Goal: Task Accomplishment & Management: Manage account settings

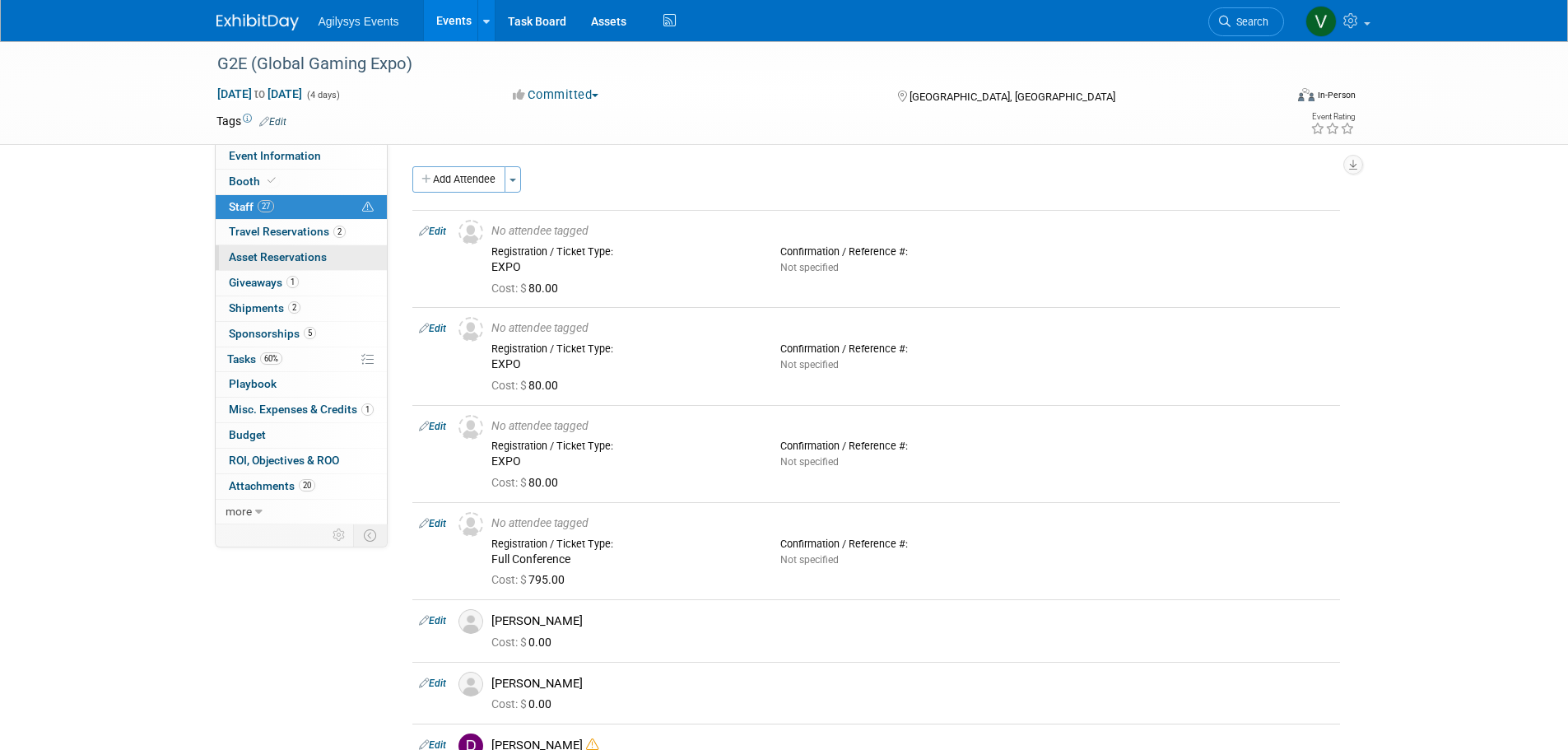
click at [322, 240] on link "2 Travel Reservations 2" at bounding box center [301, 232] width 171 height 25
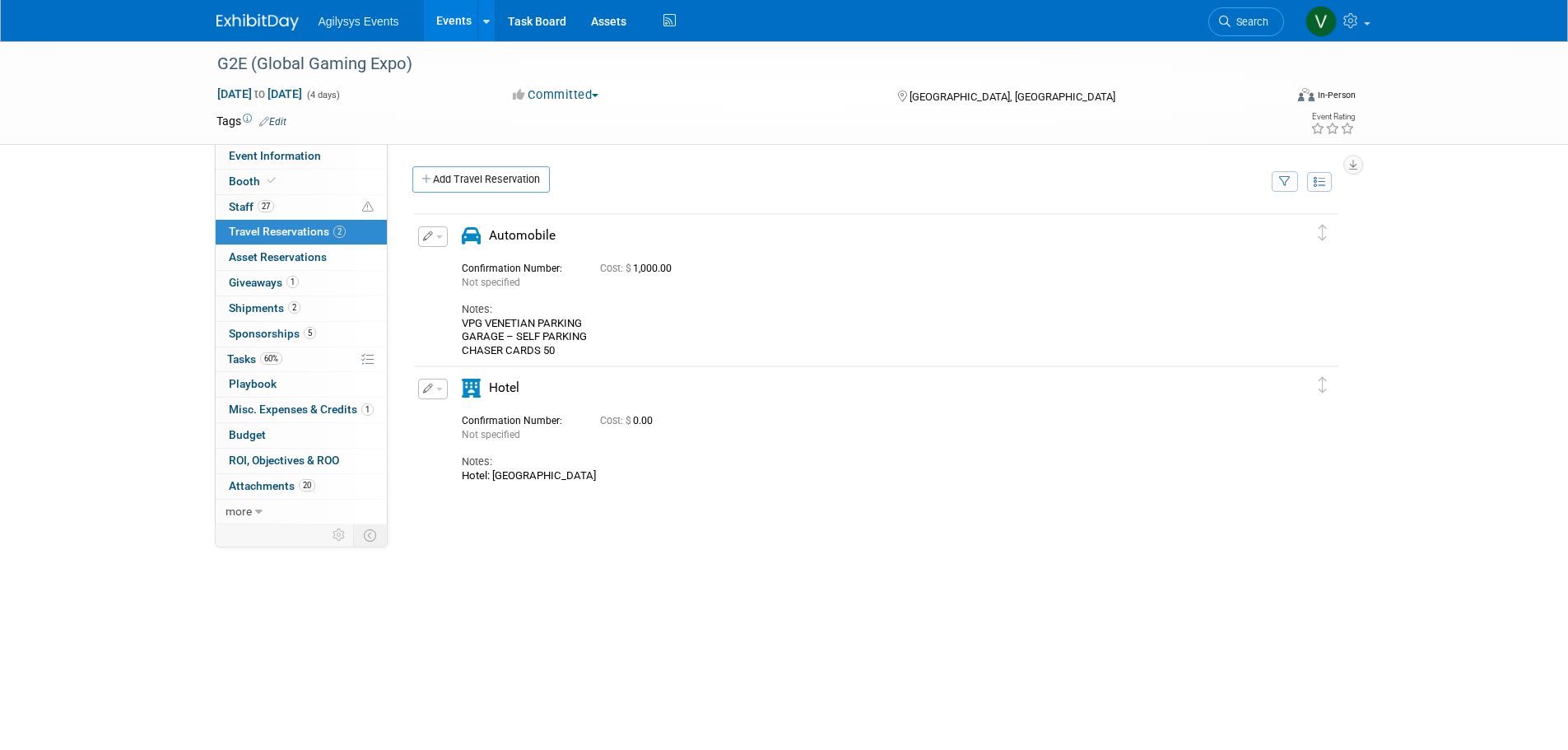
click at [437, 394] on button "button" at bounding box center [433, 389] width 30 height 21
click at [492, 423] on button "Edit Reservation" at bounding box center [489, 418] width 139 height 24
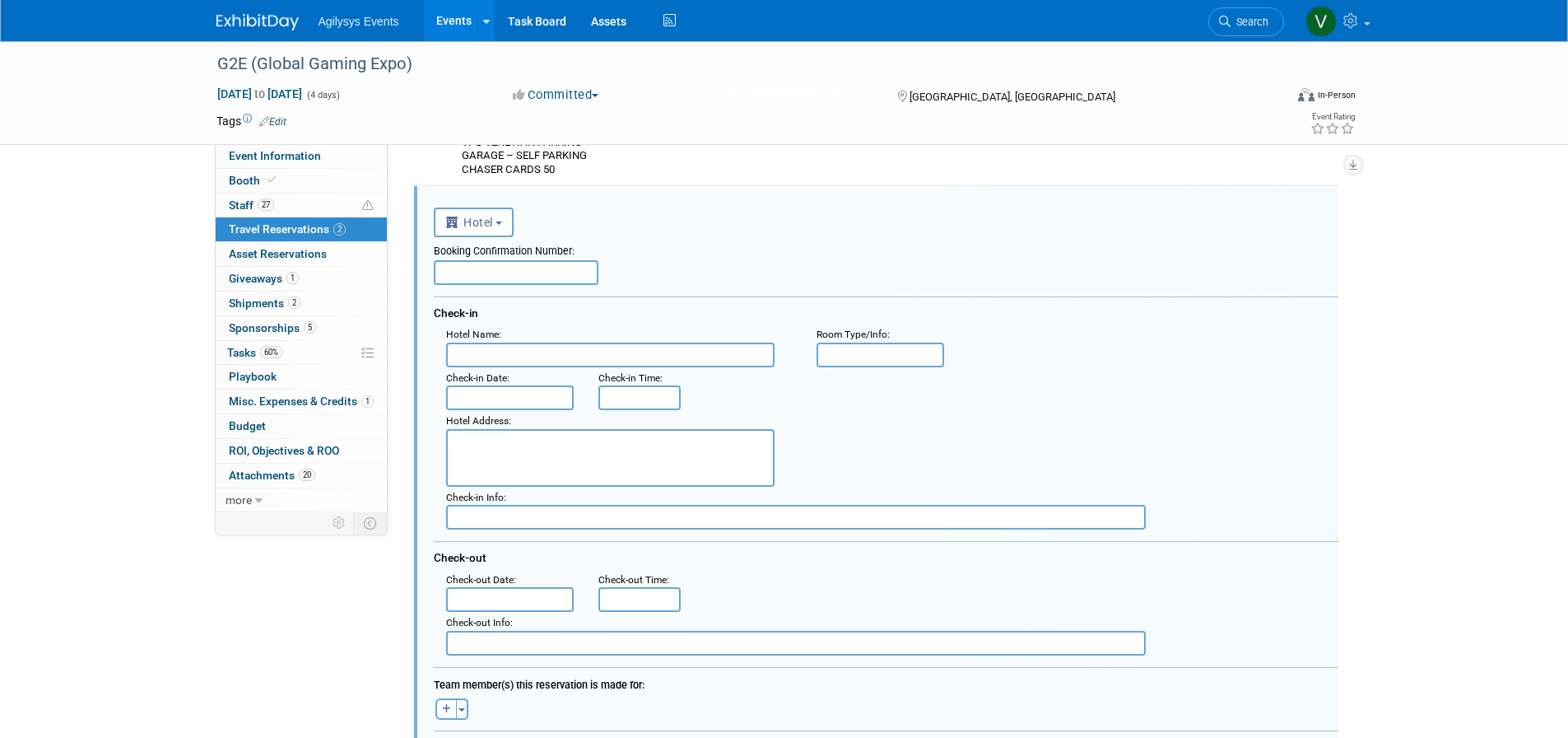
click at [497, 362] on input "text" at bounding box center [610, 355] width 328 height 25
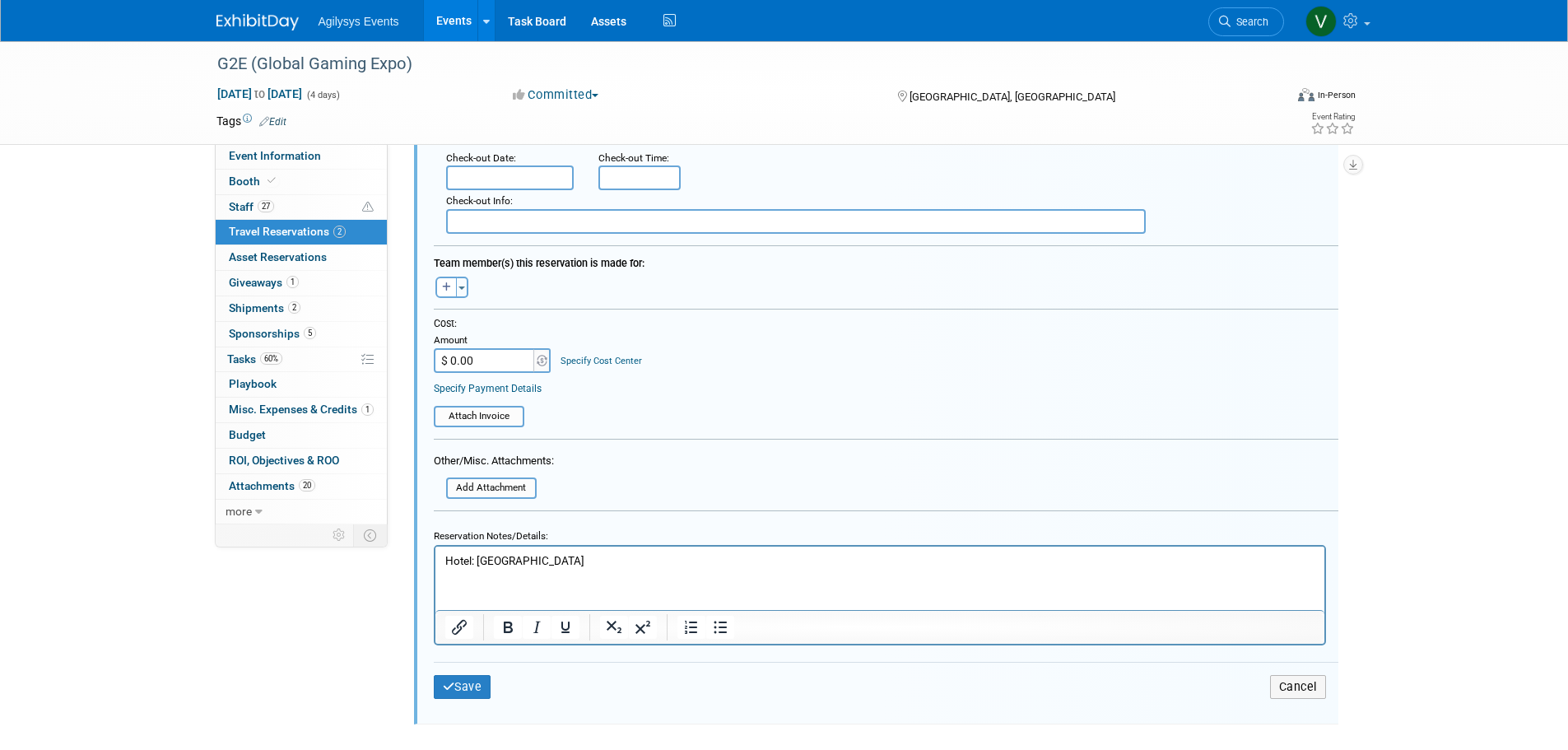
scroll to position [761, 0]
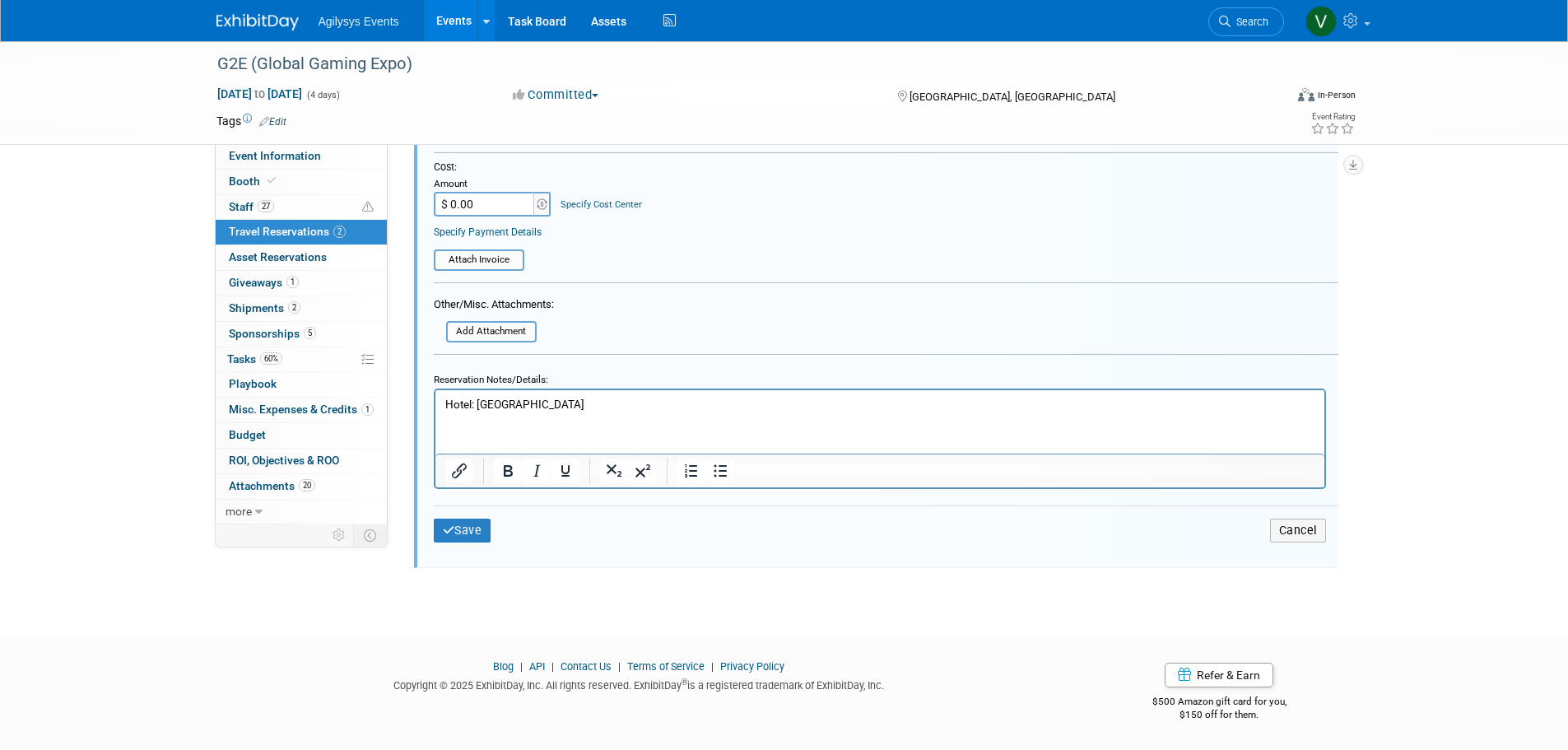
type input "Treasure Island"
click at [460, 544] on div "Save Cancel" at bounding box center [886, 530] width 905 height 50
click at [467, 532] on button "Save" at bounding box center [462, 530] width 58 height 24
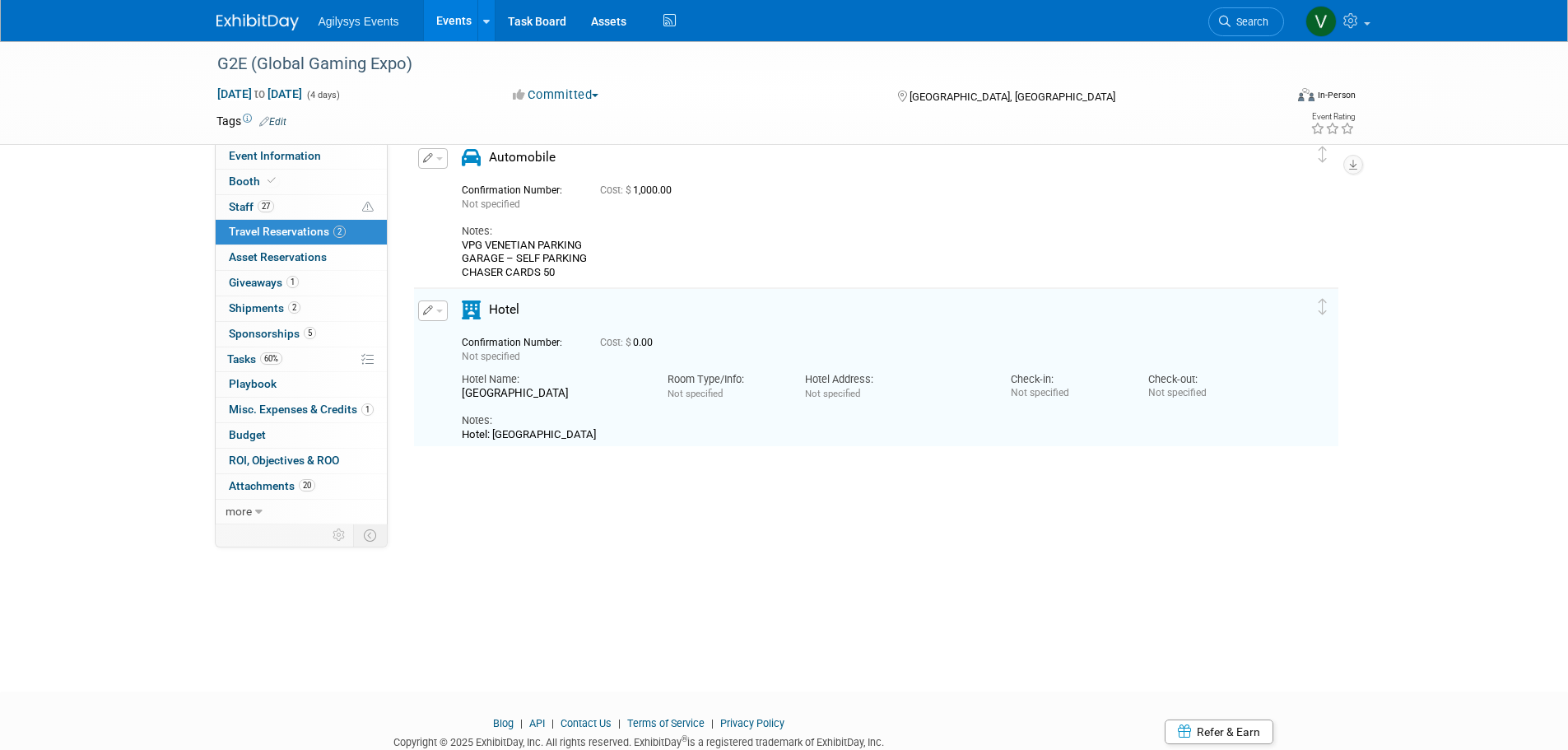
scroll to position [0, 0]
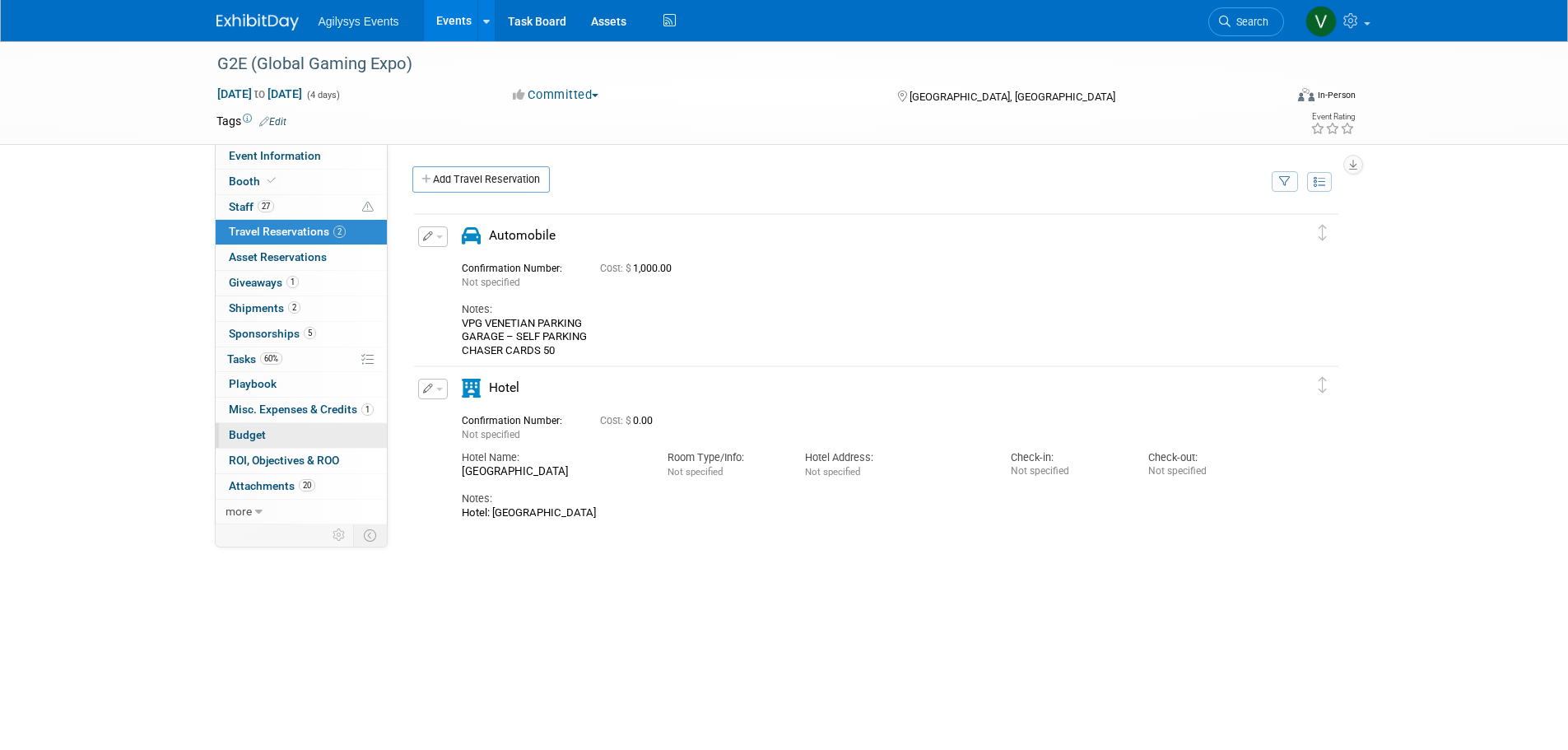
click at [298, 436] on link "Budget" at bounding box center [301, 436] width 171 height 25
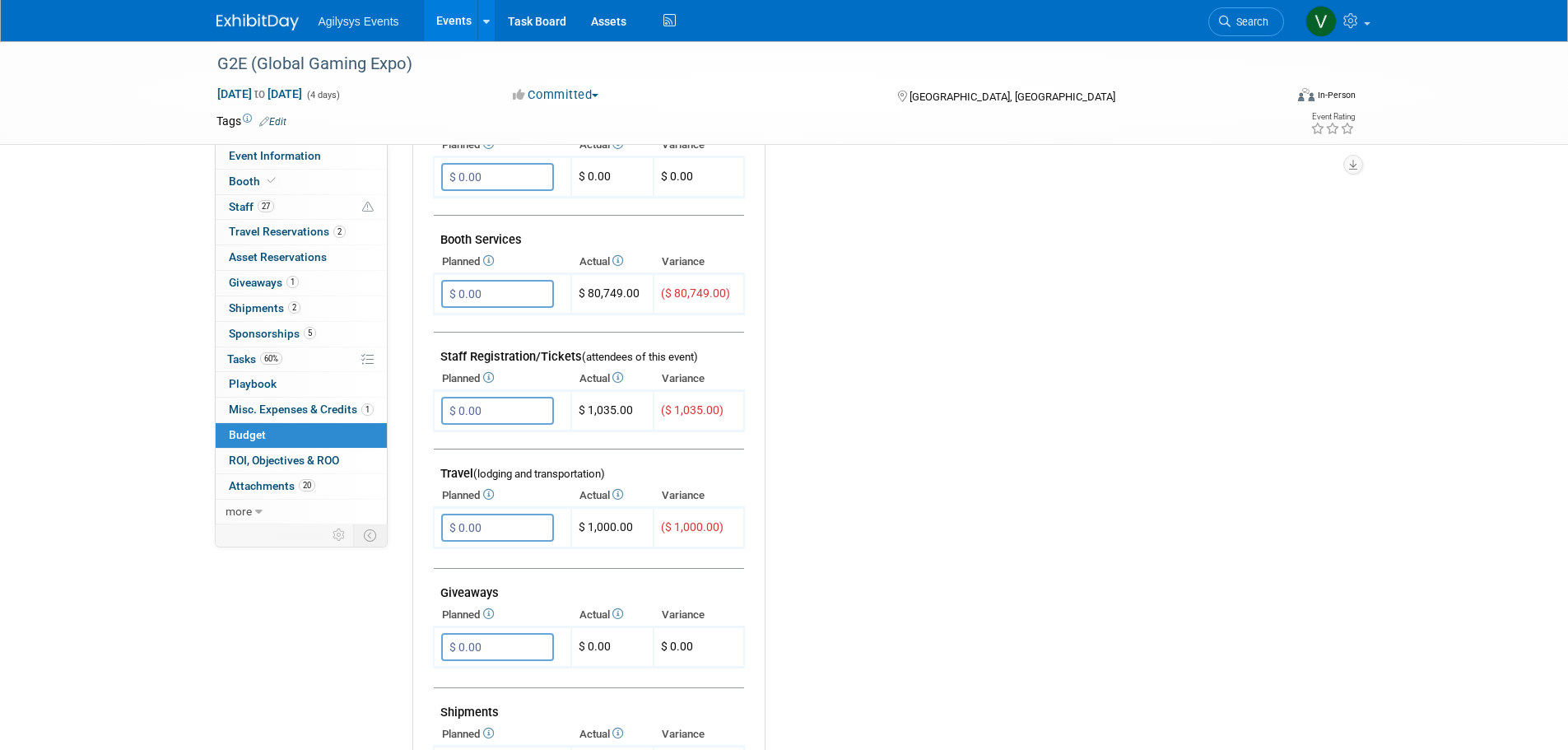
scroll to position [342, 0]
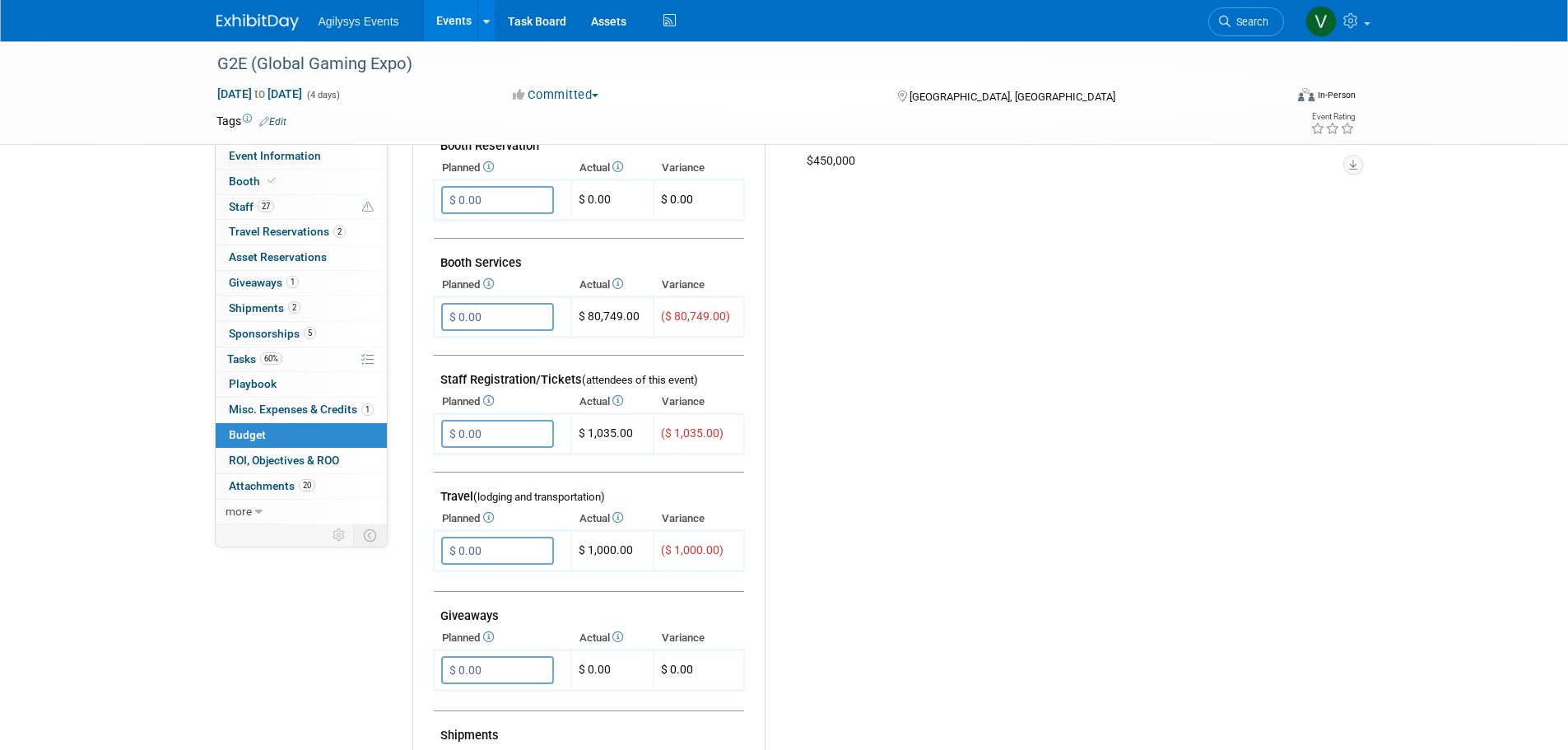
click at [270, 26] on img at bounding box center [258, 22] width 83 height 17
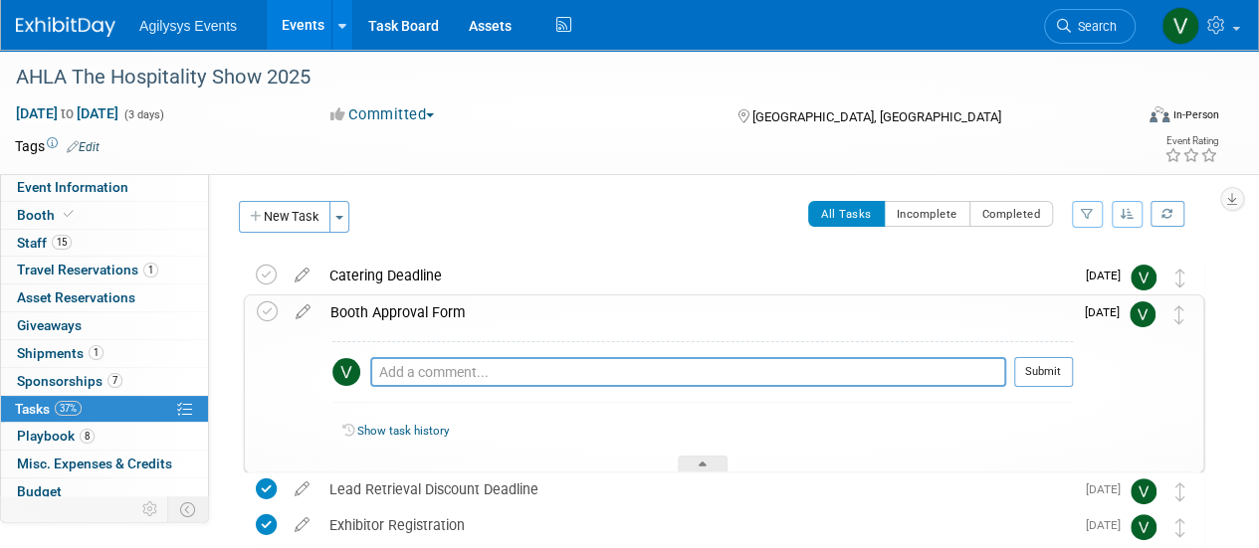
click at [418, 312] on div "Booth Approval Form" at bounding box center [696, 313] width 752 height 34
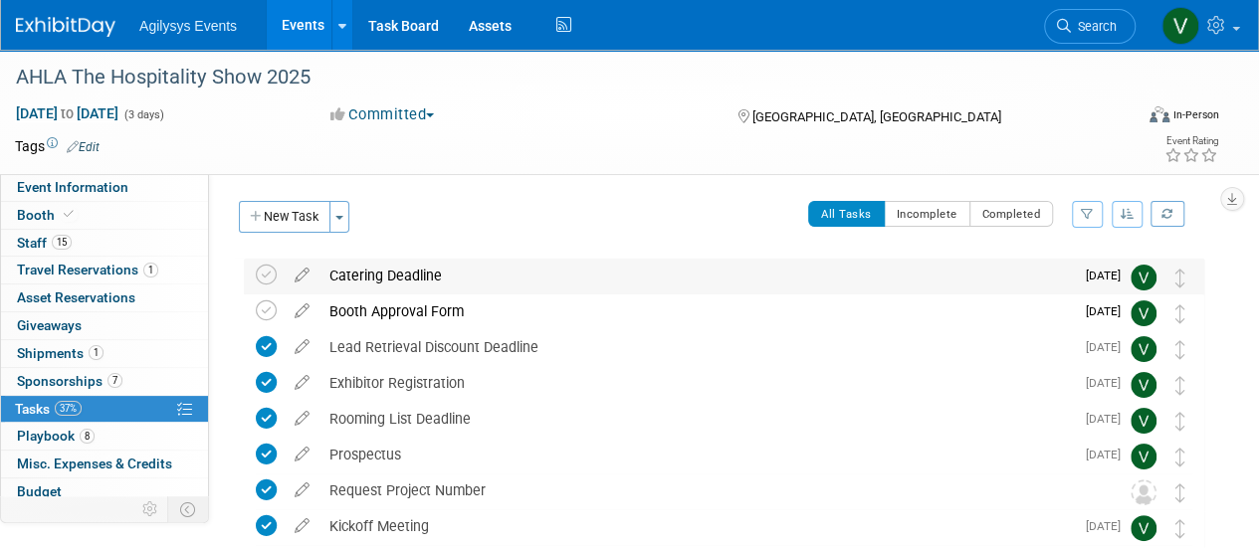
click at [382, 281] on div "Catering Deadline" at bounding box center [696, 276] width 754 height 34
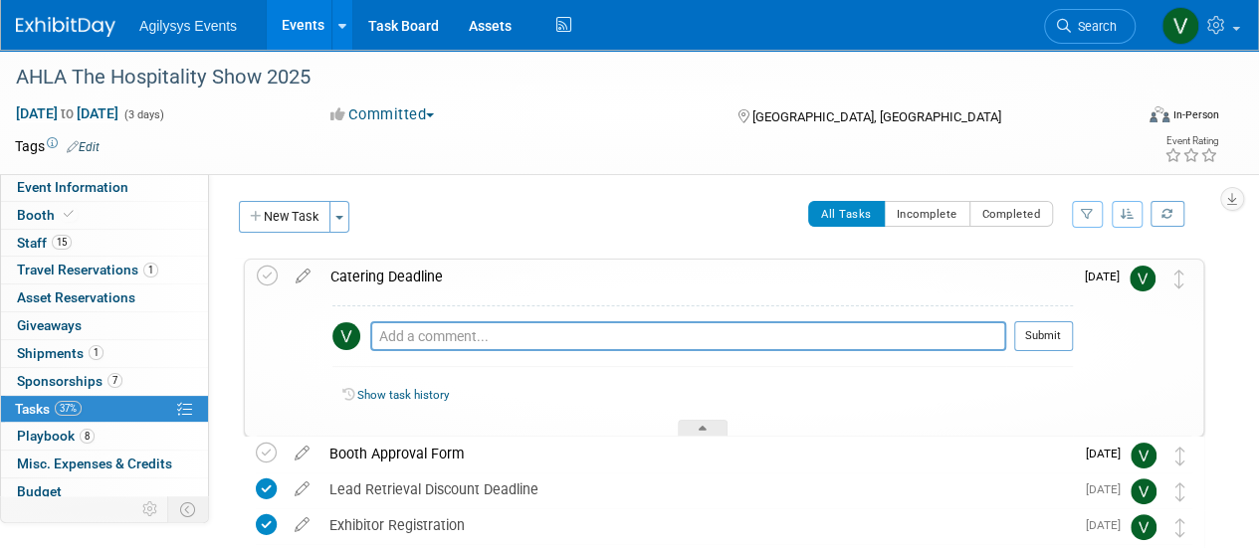
click at [392, 283] on div "Catering Deadline" at bounding box center [696, 277] width 752 height 34
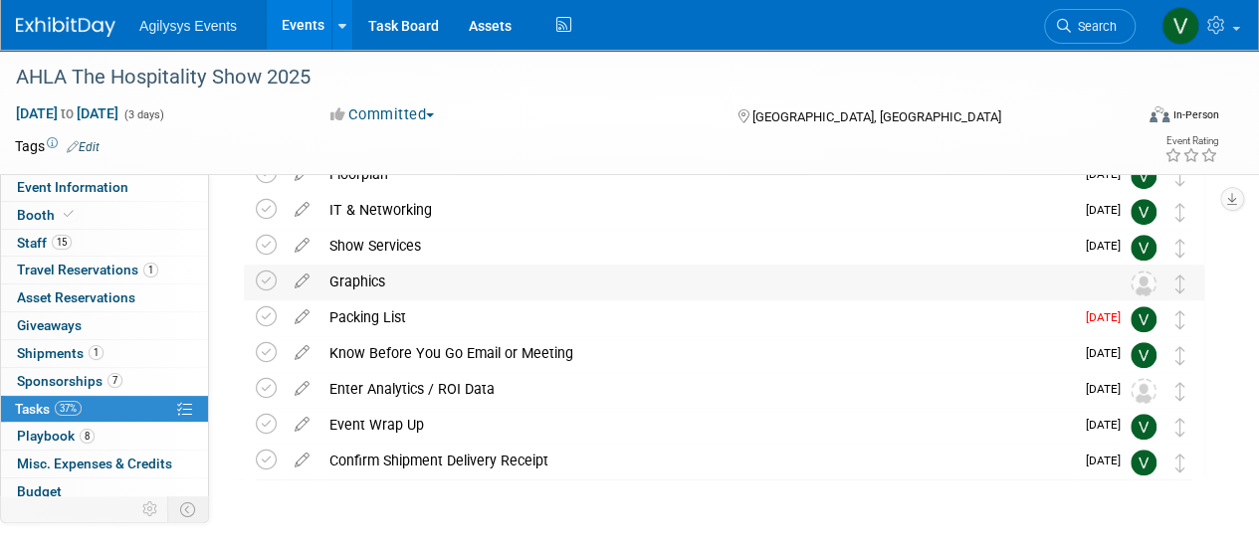
scroll to position [512, 0]
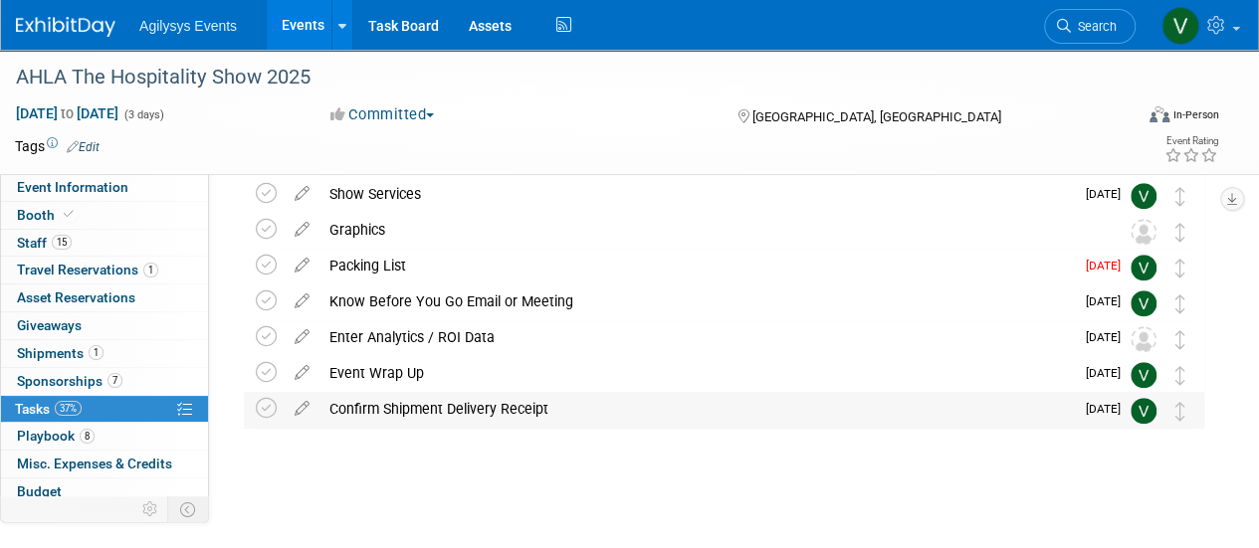
drag, startPoint x: 640, startPoint y: 422, endPoint x: 436, endPoint y: 463, distance: 208.0
click at [640, 422] on div "Confirm Shipment Delivery Receipt" at bounding box center [696, 409] width 754 height 34
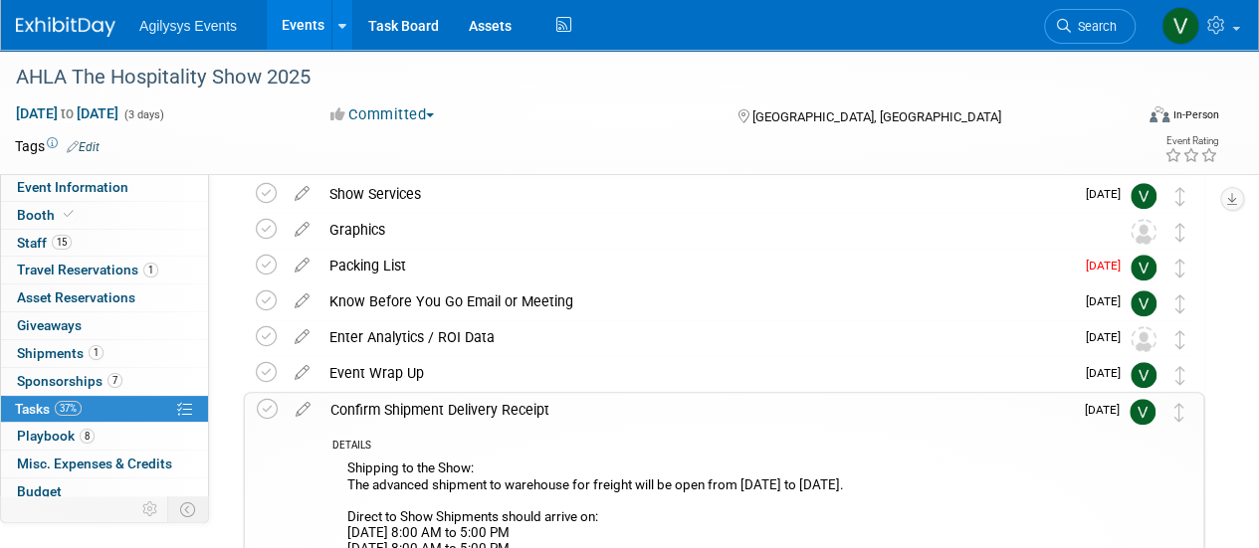
drag, startPoint x: 96, startPoint y: 377, endPoint x: 89, endPoint y: 362, distance: 16.5
click at [96, 377] on span "Sponsorships 7" at bounding box center [69, 381] width 105 height 16
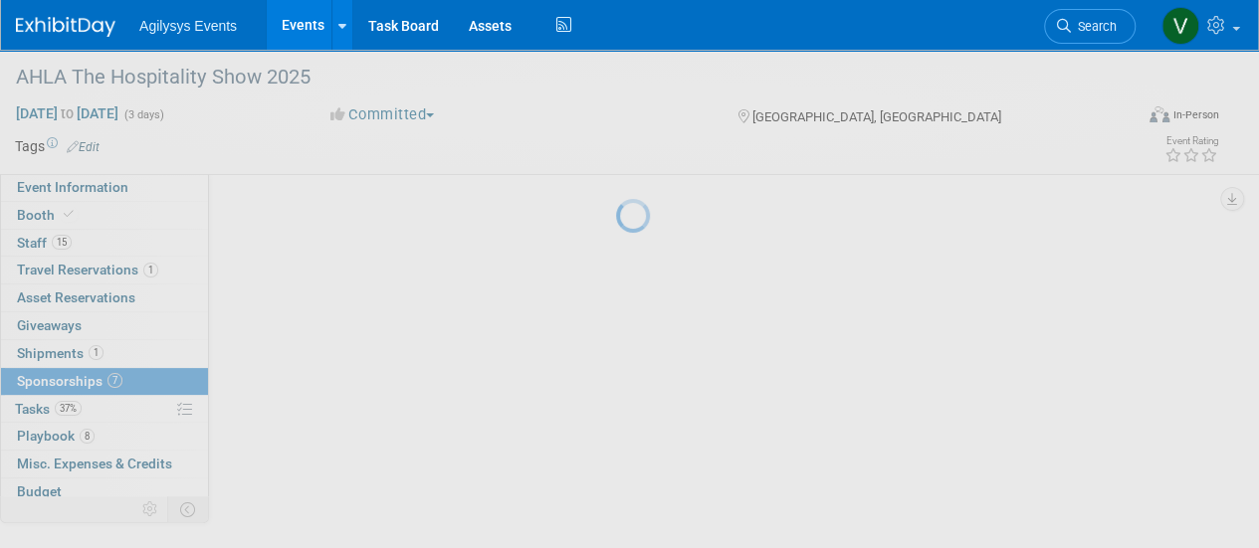
scroll to position [0, 0]
click at [616, 343] on div at bounding box center [630, 274] width 28 height 548
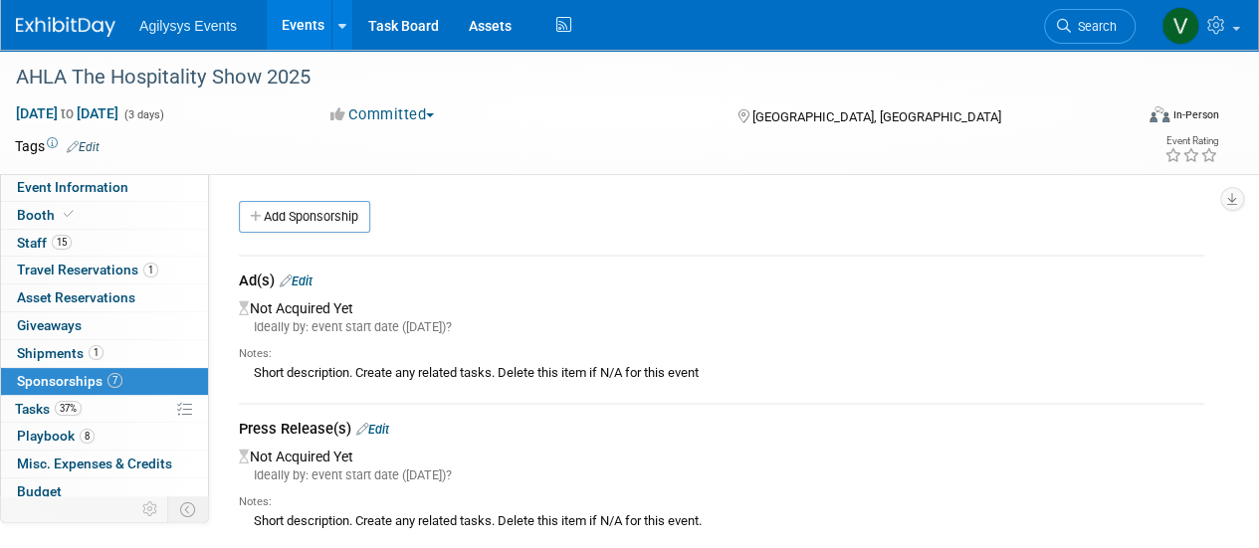
drag, startPoint x: 93, startPoint y: 349, endPoint x: 193, endPoint y: 390, distance: 108.5
click at [93, 351] on span "1" at bounding box center [96, 352] width 15 height 15
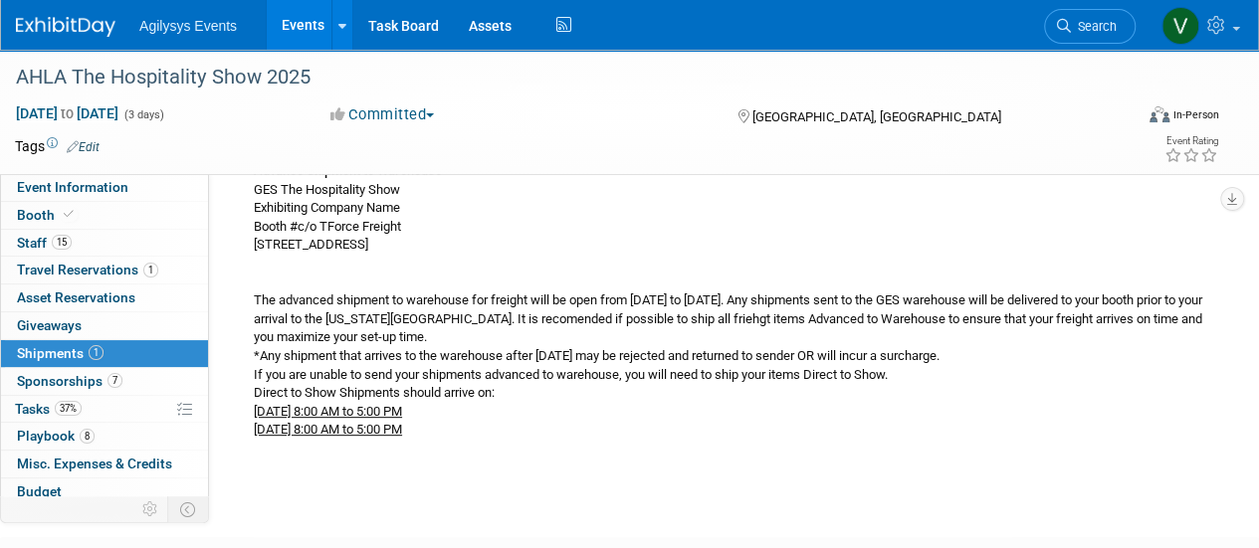
scroll to position [199, 0]
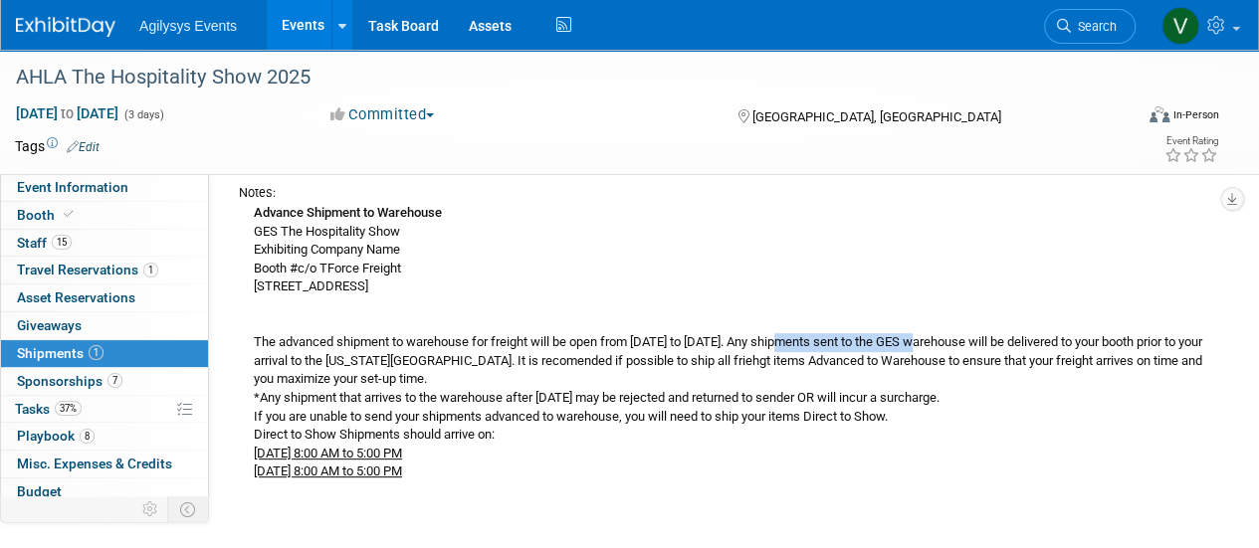
drag, startPoint x: 802, startPoint y: 341, endPoint x: 963, endPoint y: 366, distance: 163.1
click at [937, 344] on div "Advance Shipment to Warehouse GES The Hospitality Show Exhibiting Company Name …" at bounding box center [721, 342] width 965 height 280
click at [739, 449] on div "Advance Shipment to Warehouse GES The Hospitality Show Exhibiting Company Name …" at bounding box center [721, 342] width 965 height 280
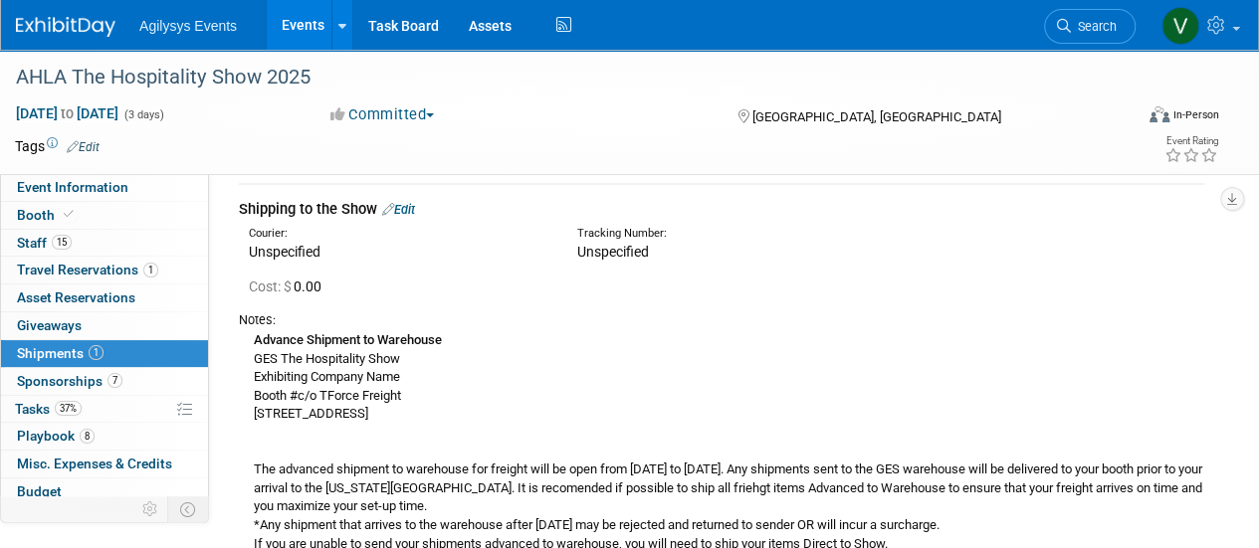
scroll to position [0, 0]
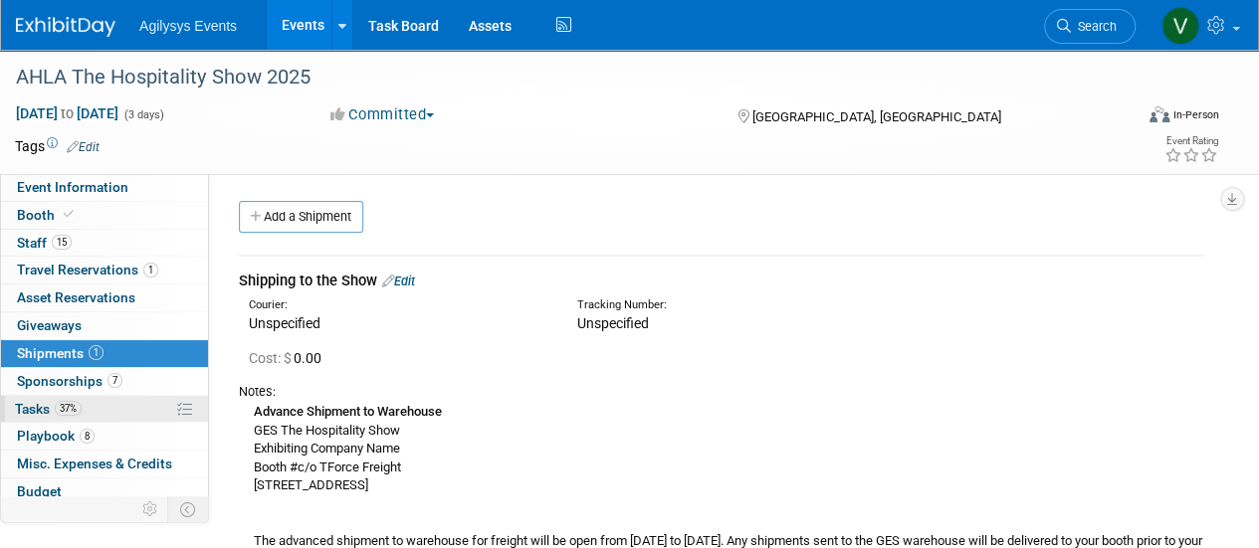
click at [60, 413] on span "Tasks 37%" at bounding box center [48, 409] width 67 height 16
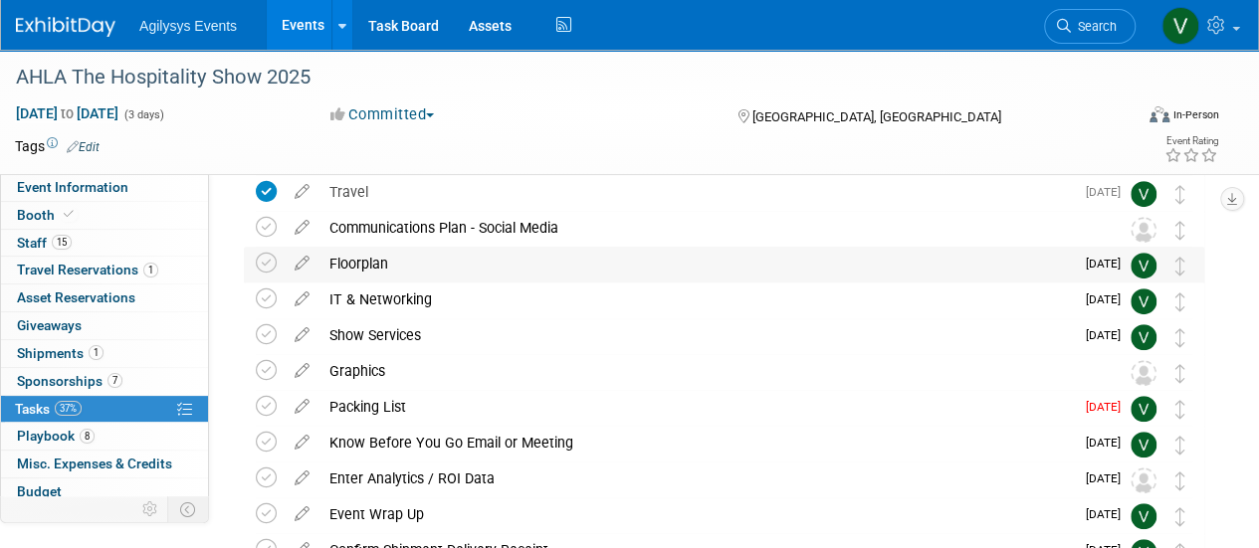
scroll to position [398, 0]
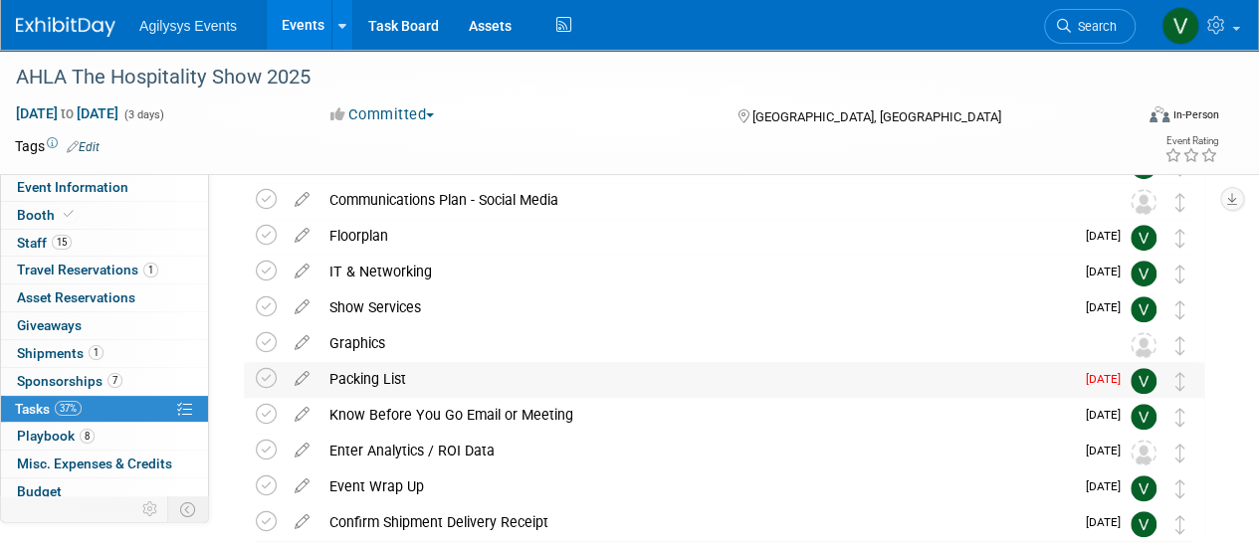
click at [1112, 380] on span "Sep 30" at bounding box center [1108, 379] width 45 height 14
click at [298, 379] on icon at bounding box center [302, 374] width 35 height 25
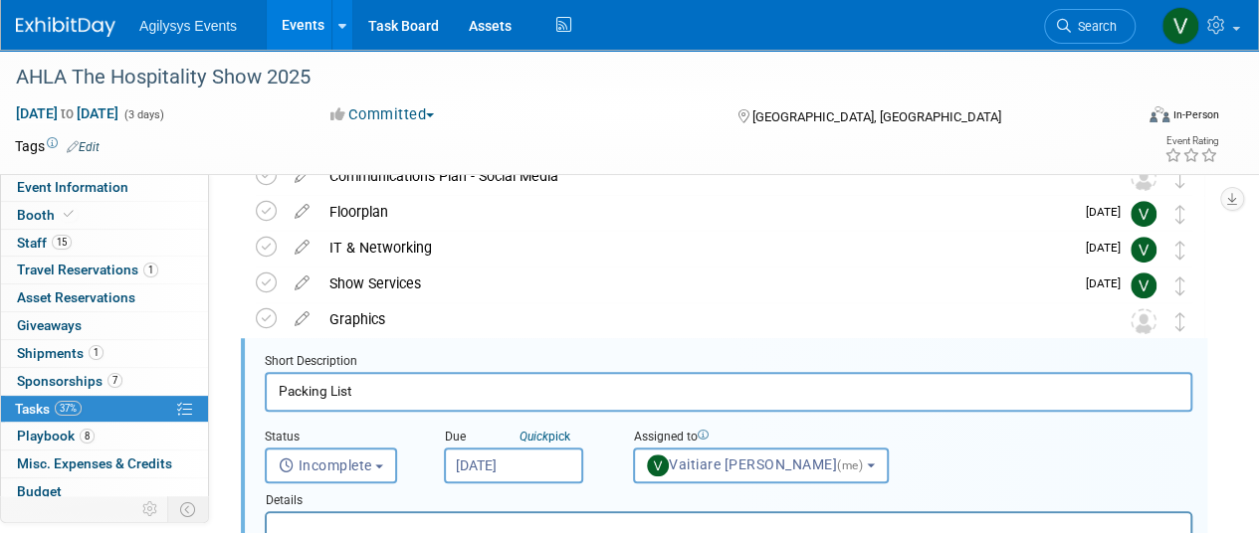
scroll to position [468, 0]
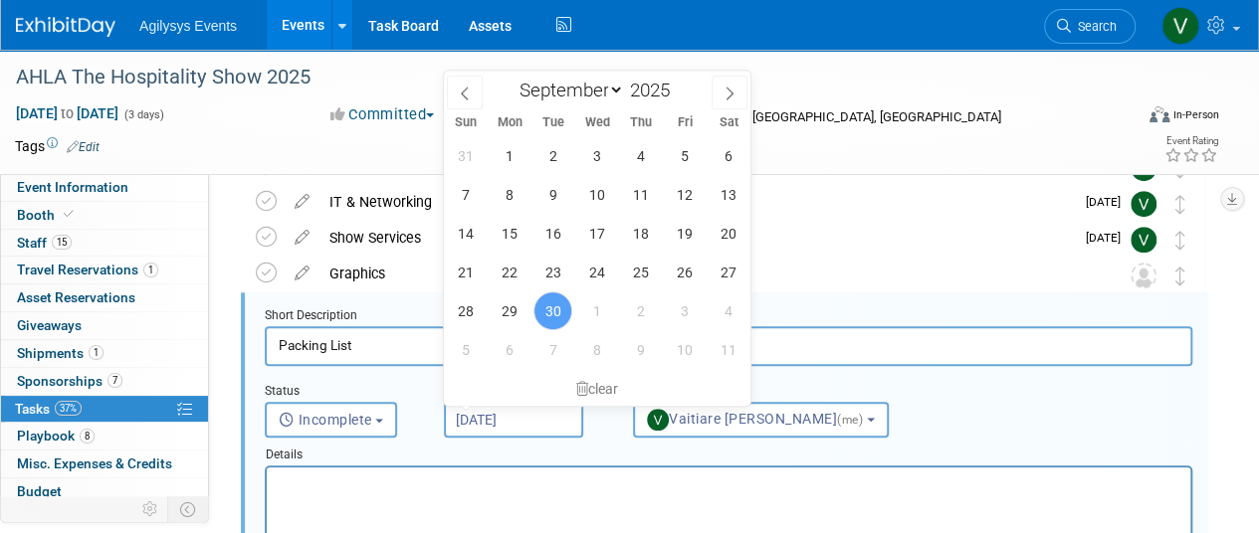
click at [539, 421] on input "Sep 30, 2025" at bounding box center [513, 420] width 139 height 36
click at [724, 95] on icon at bounding box center [729, 94] width 14 height 14
select select "9"
click at [510, 242] on span "13" at bounding box center [509, 233] width 39 height 39
type input "Oct 13, 2025"
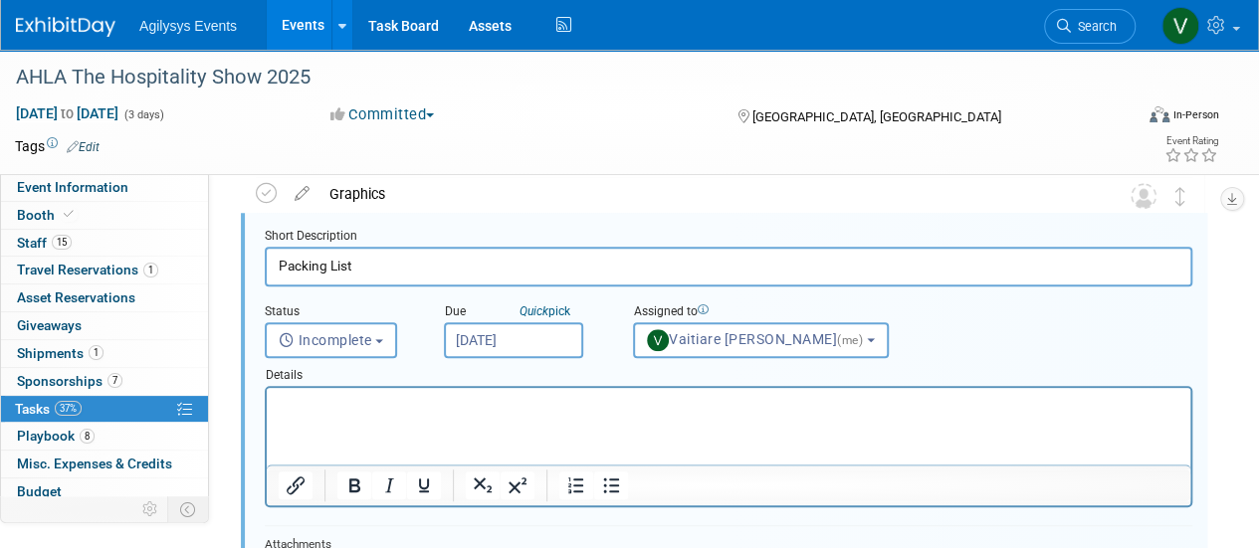
scroll to position [766, 0]
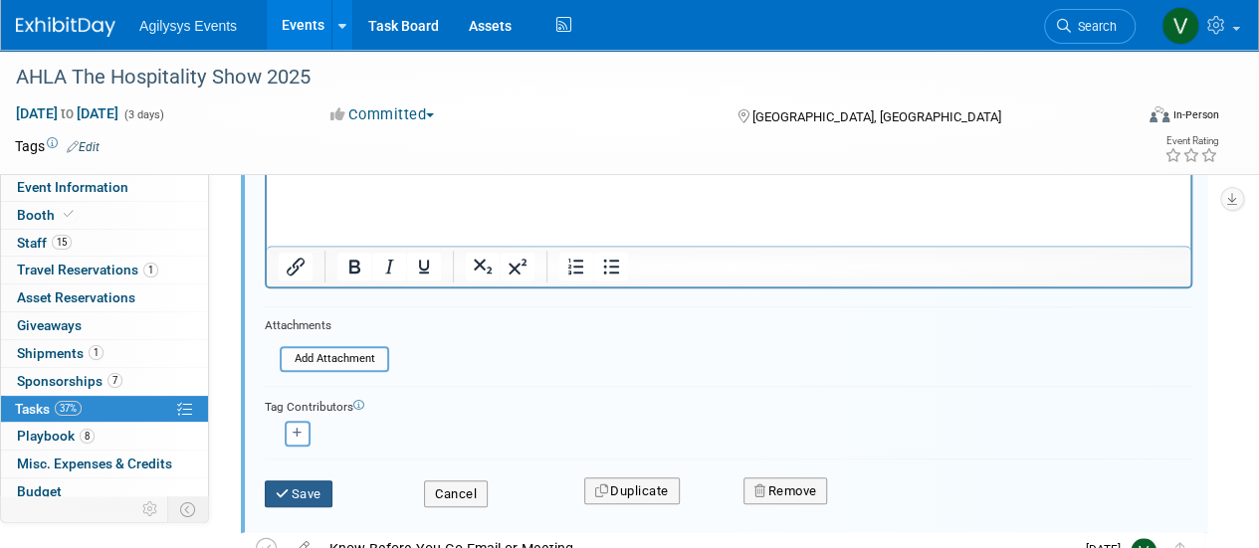
click at [314, 495] on button "Save" at bounding box center [299, 495] width 68 height 28
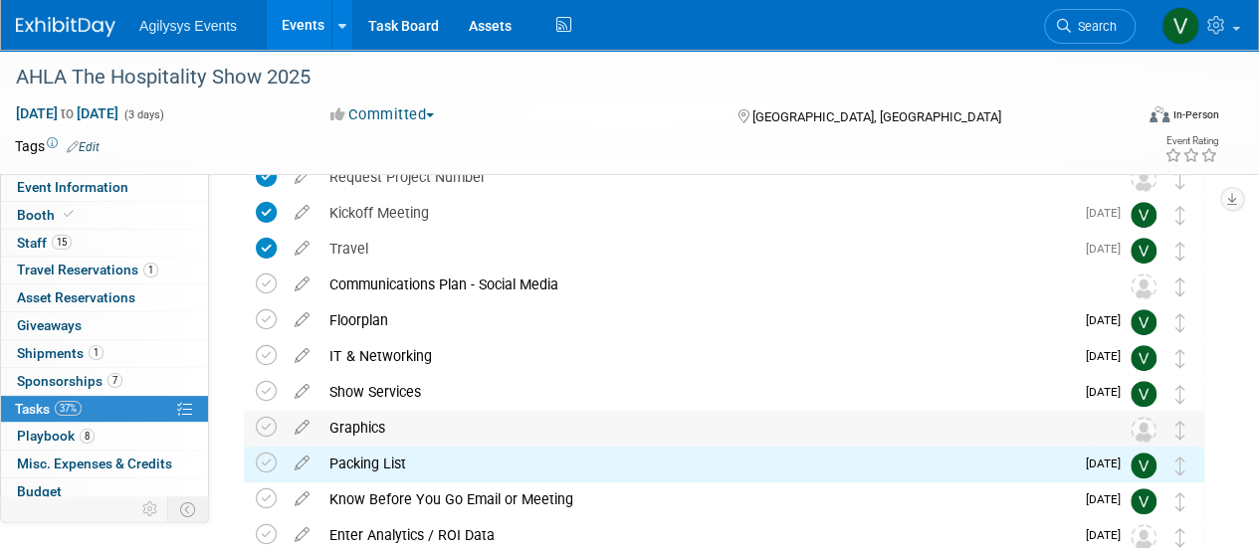
scroll to position [412, 0]
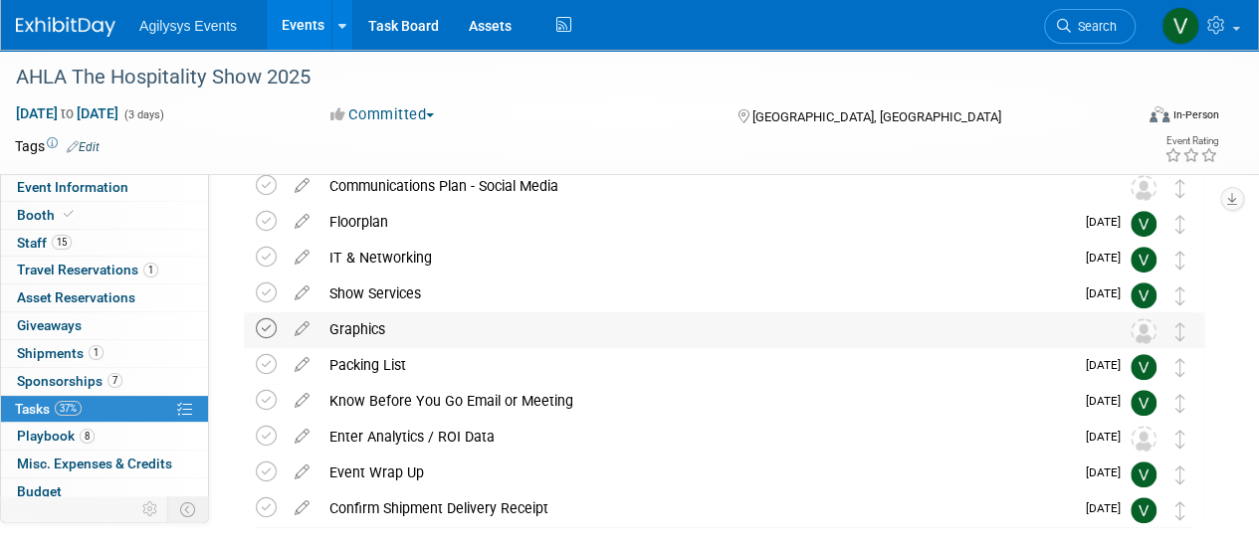
click at [270, 333] on icon at bounding box center [266, 328] width 21 height 21
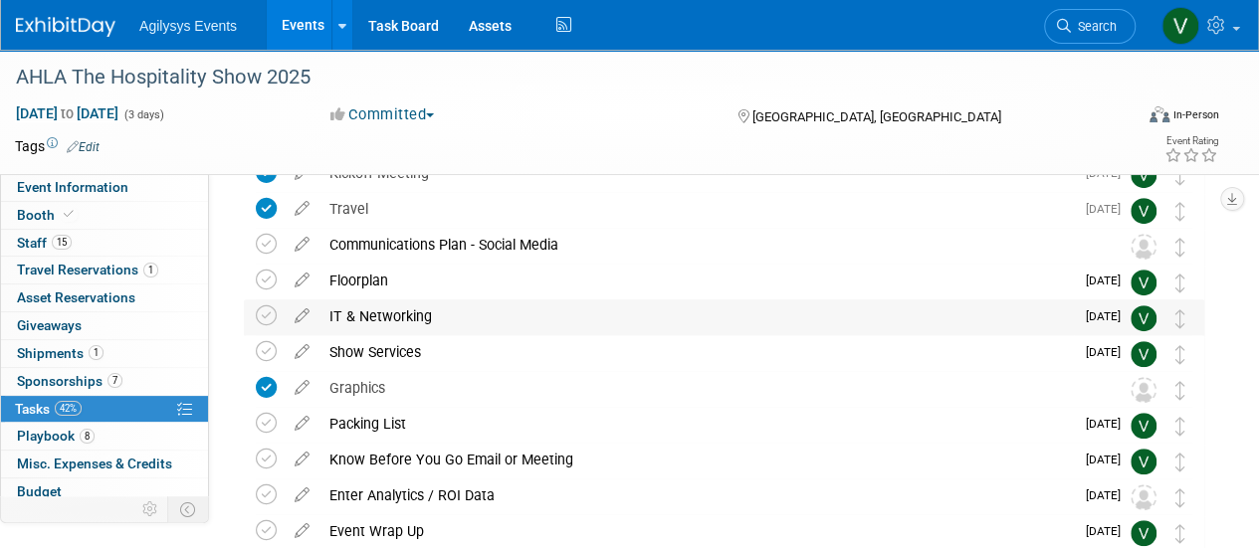
scroll to position [312, 0]
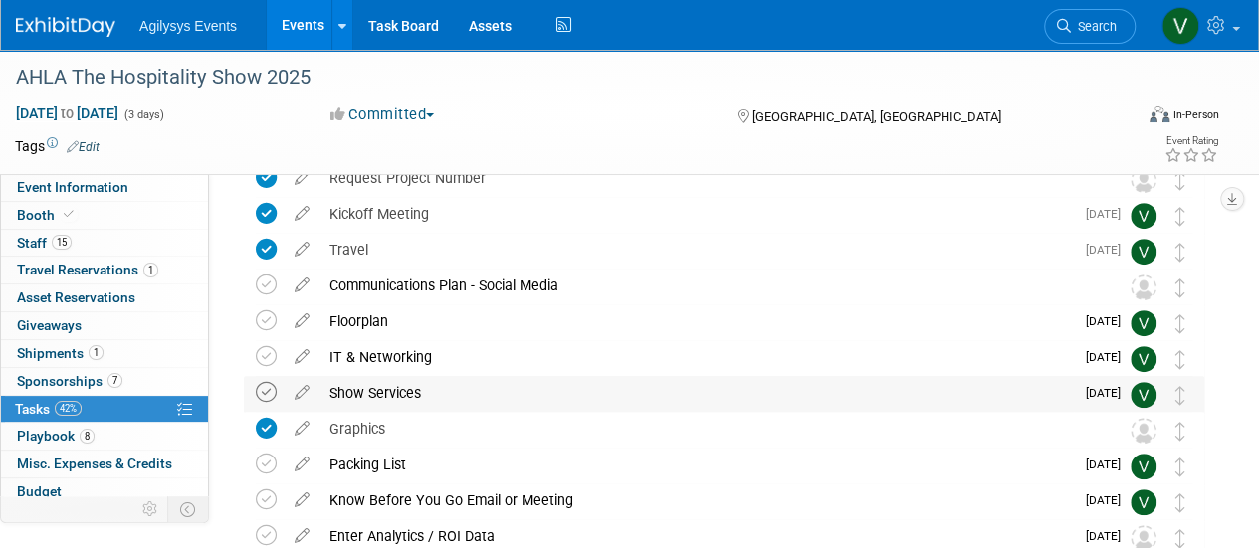
click at [266, 388] on icon at bounding box center [266, 392] width 21 height 21
click at [267, 353] on icon at bounding box center [266, 356] width 21 height 21
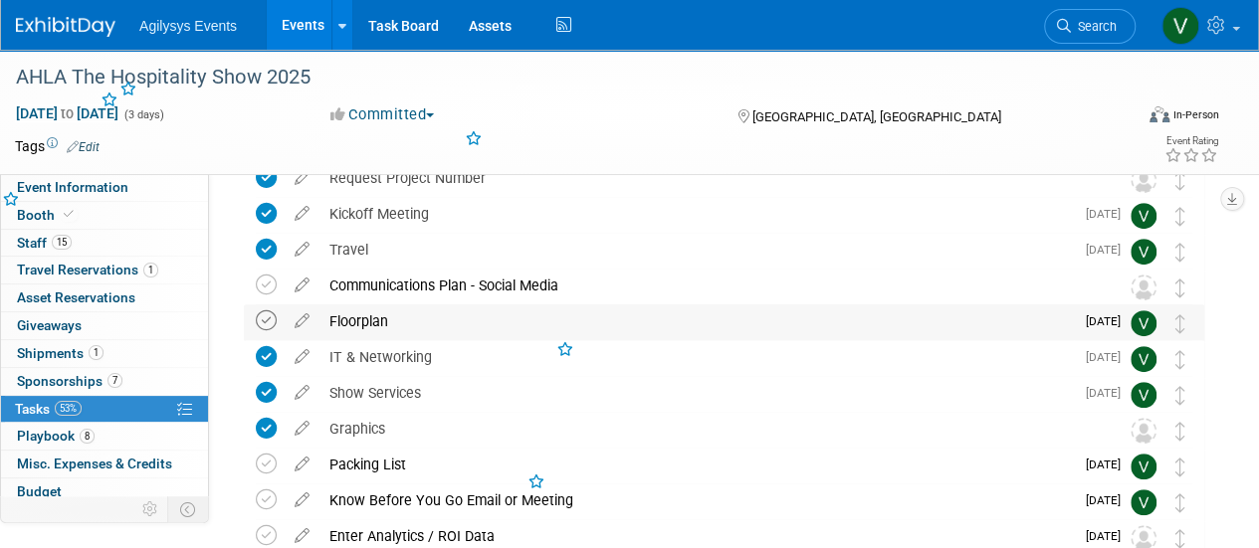
click at [261, 318] on icon at bounding box center [266, 320] width 21 height 21
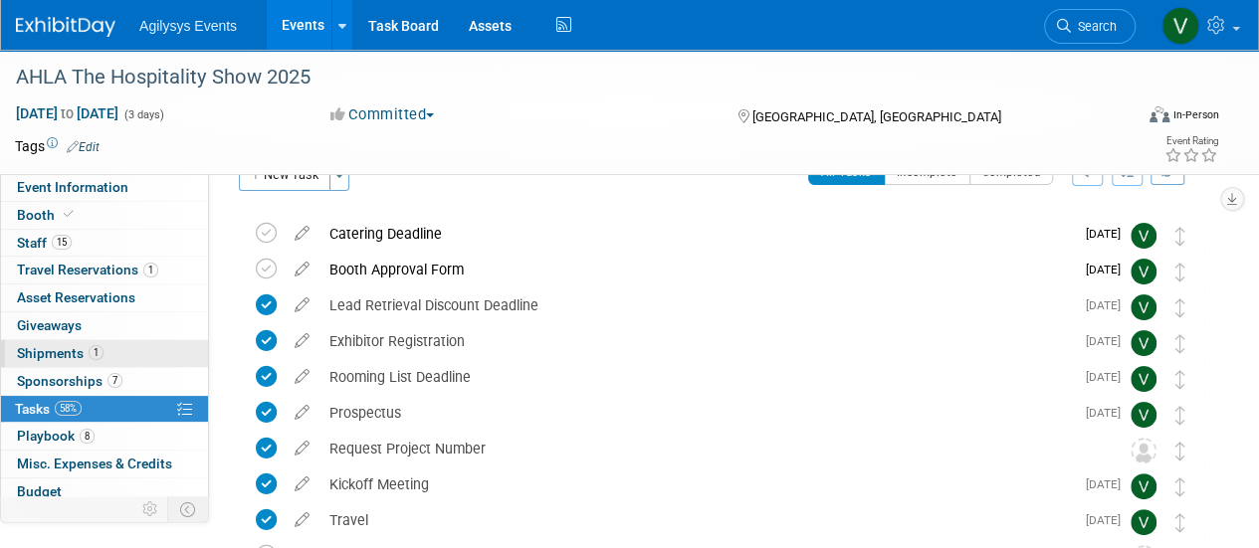
scroll to position [0, 0]
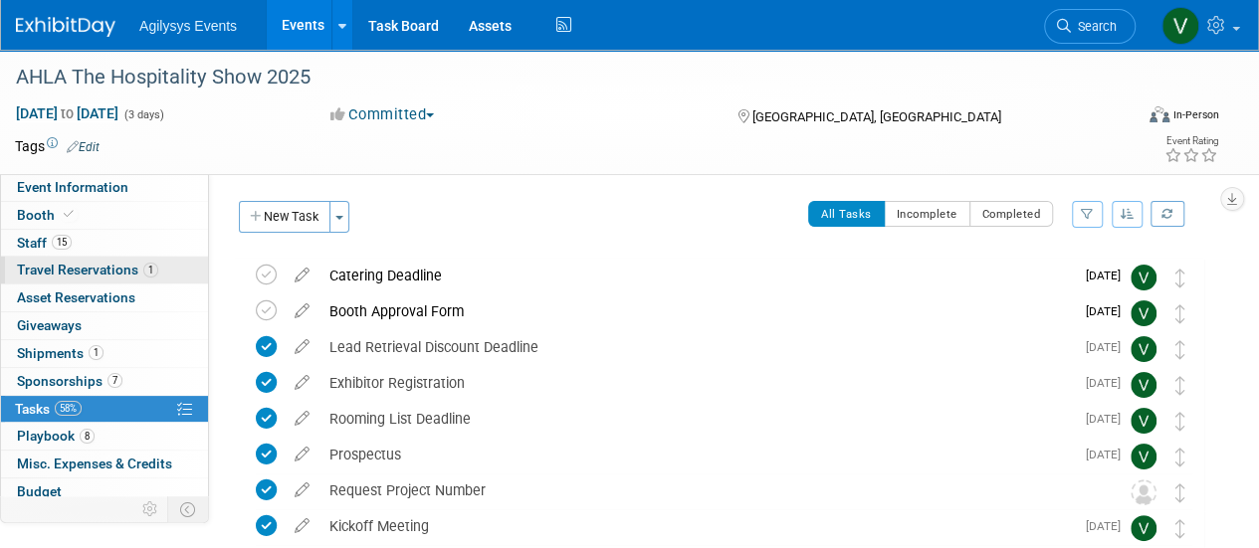
click at [116, 274] on span "Travel Reservations 1" at bounding box center [87, 270] width 141 height 16
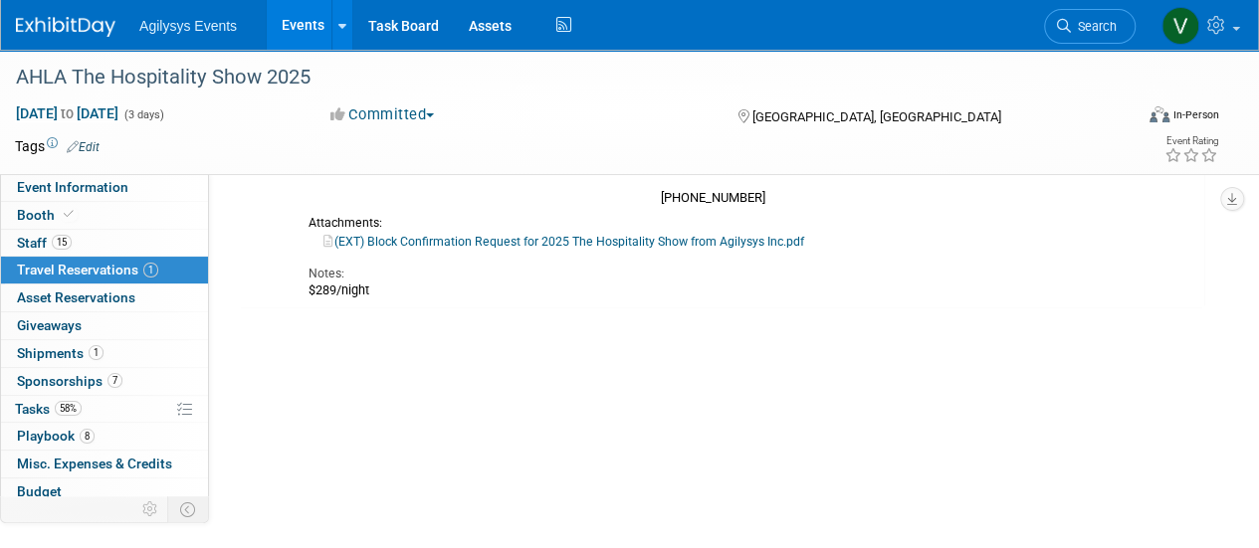
scroll to position [344, 0]
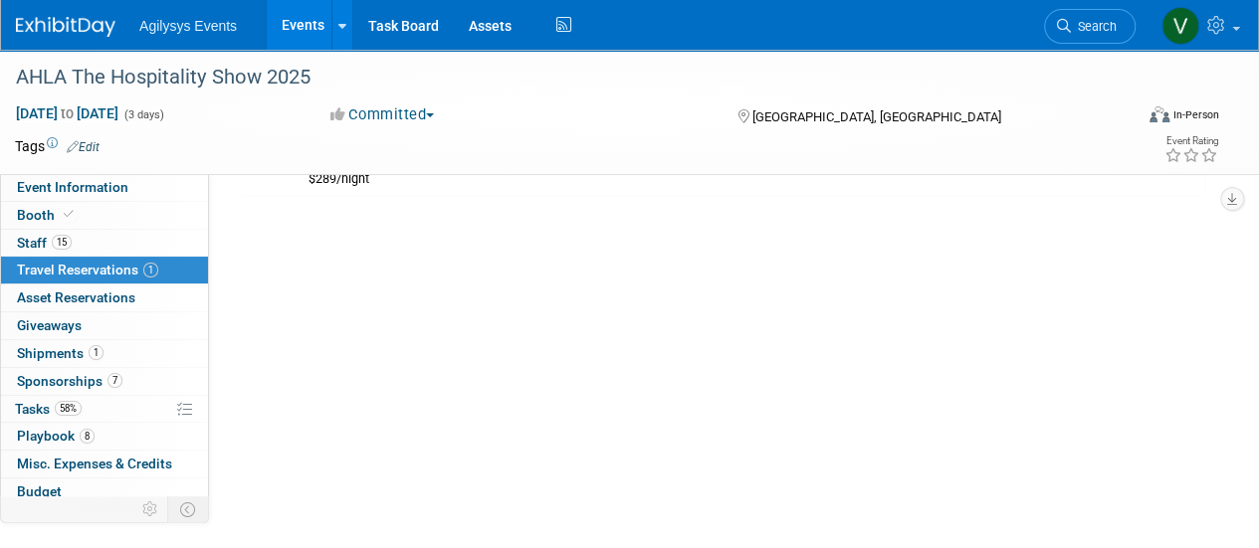
click at [493, 419] on div "Delete Reservation Not specified Cost: $ 0.00 Notes:" at bounding box center [721, 209] width 965 height 597
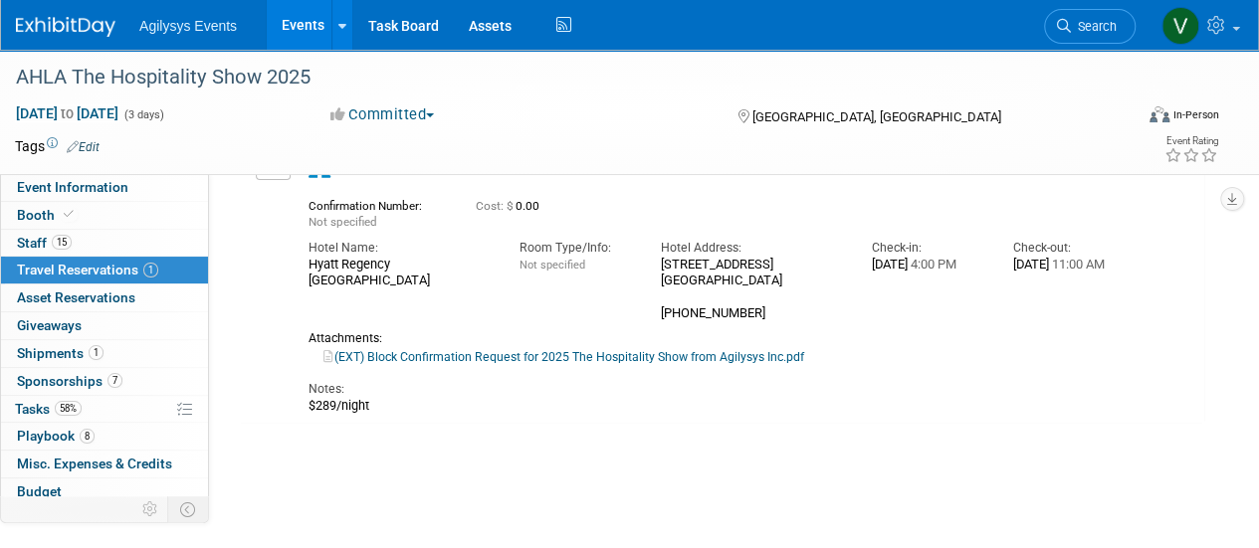
scroll to position [0, 0]
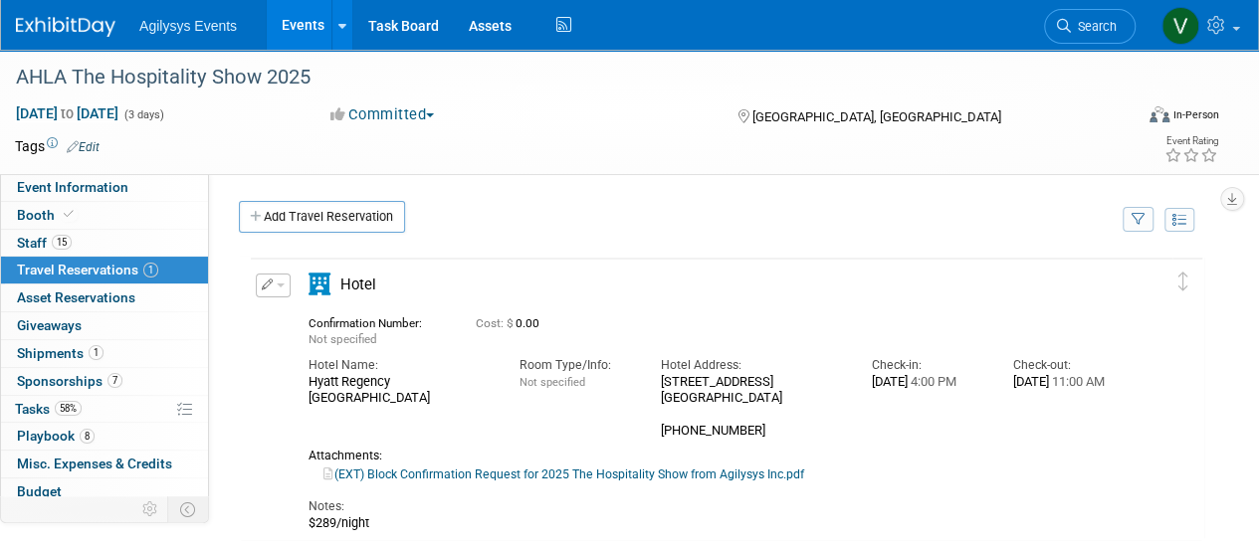
click at [72, 20] on img at bounding box center [66, 27] width 100 height 20
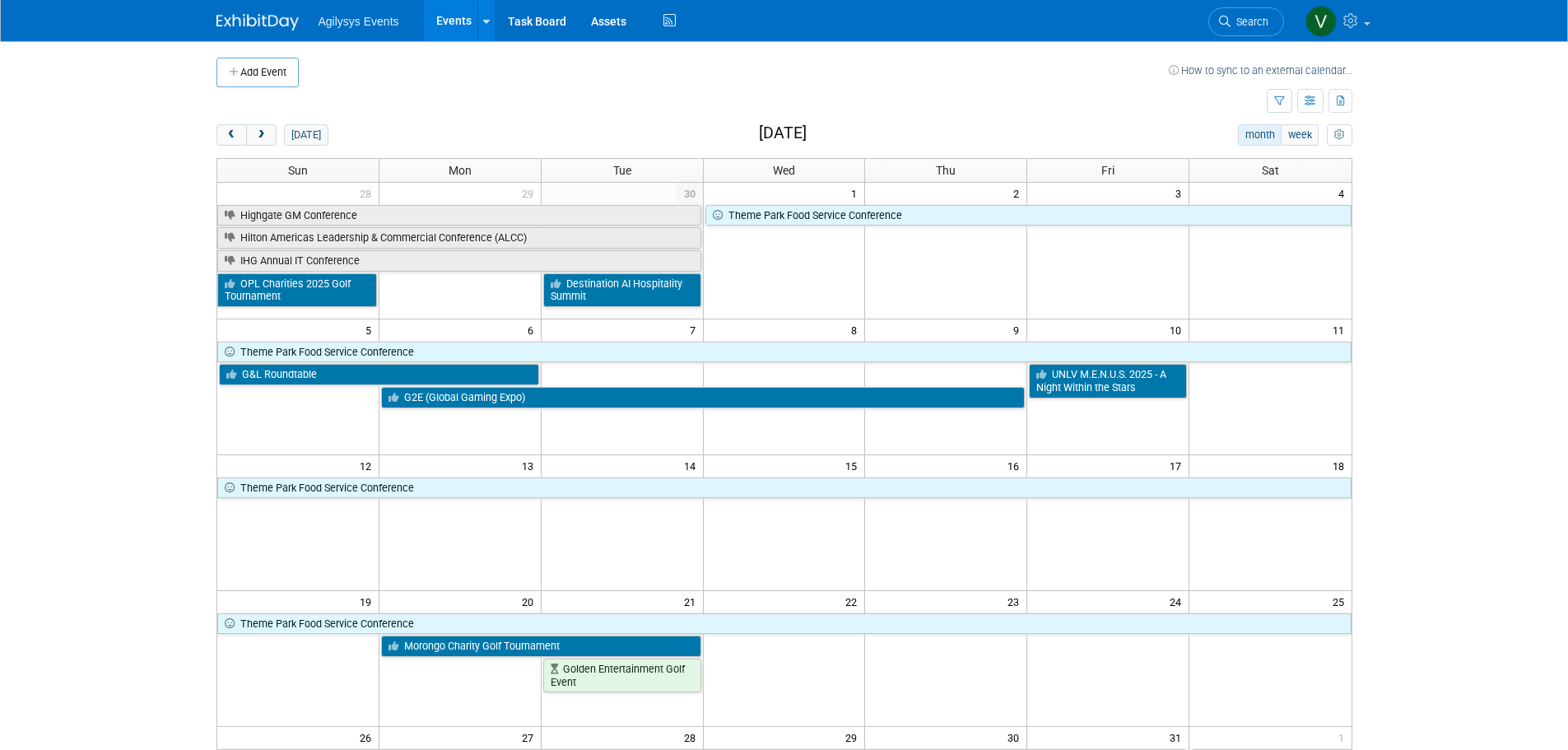
click at [1257, 30] on link "Search" at bounding box center [1246, 21] width 76 height 29
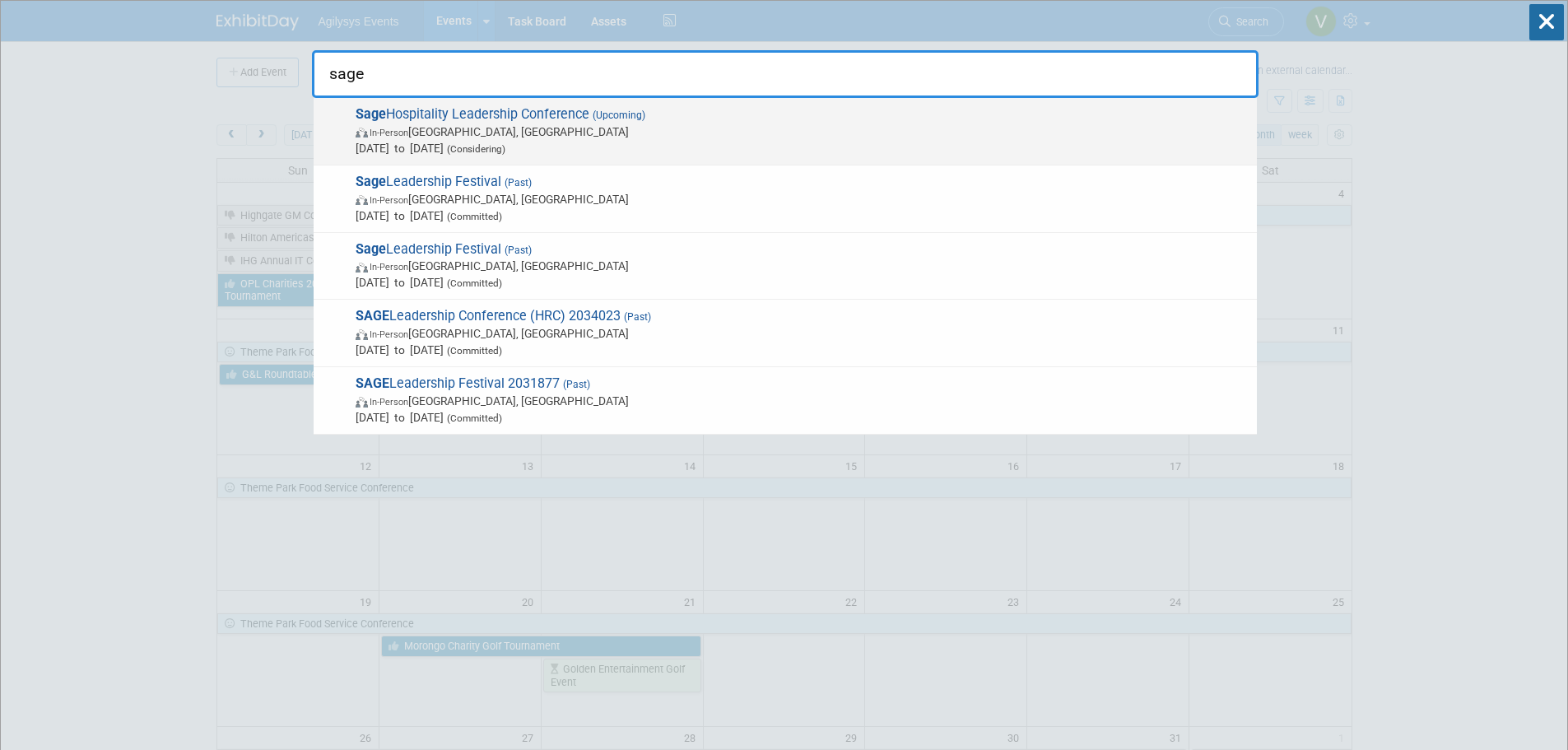
type input "sage"
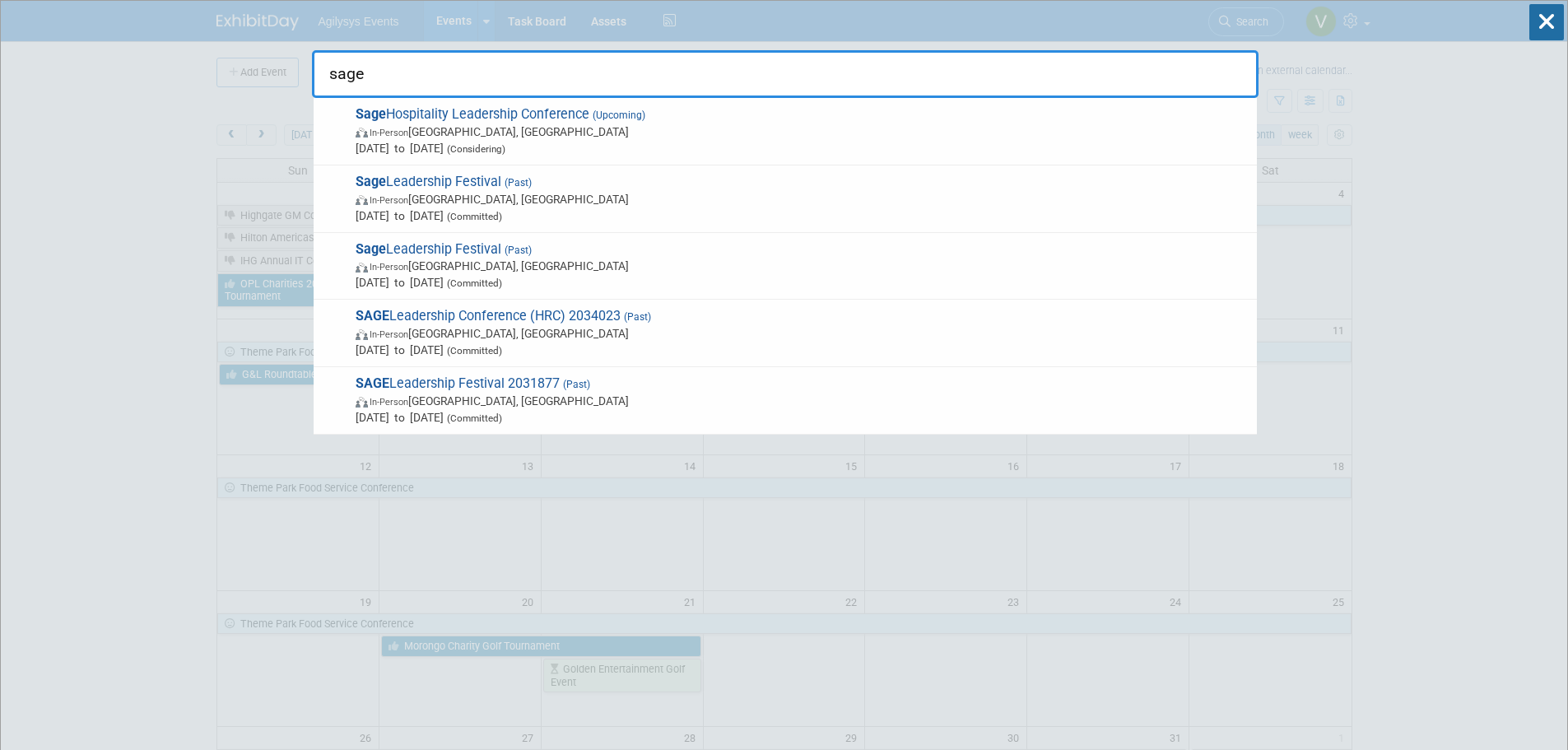
click at [554, 114] on span "Sage Hospitality Leadership Conference (Upcoming) In-Person Chicago, IL Feb 23,…" at bounding box center [800, 131] width 898 height 50
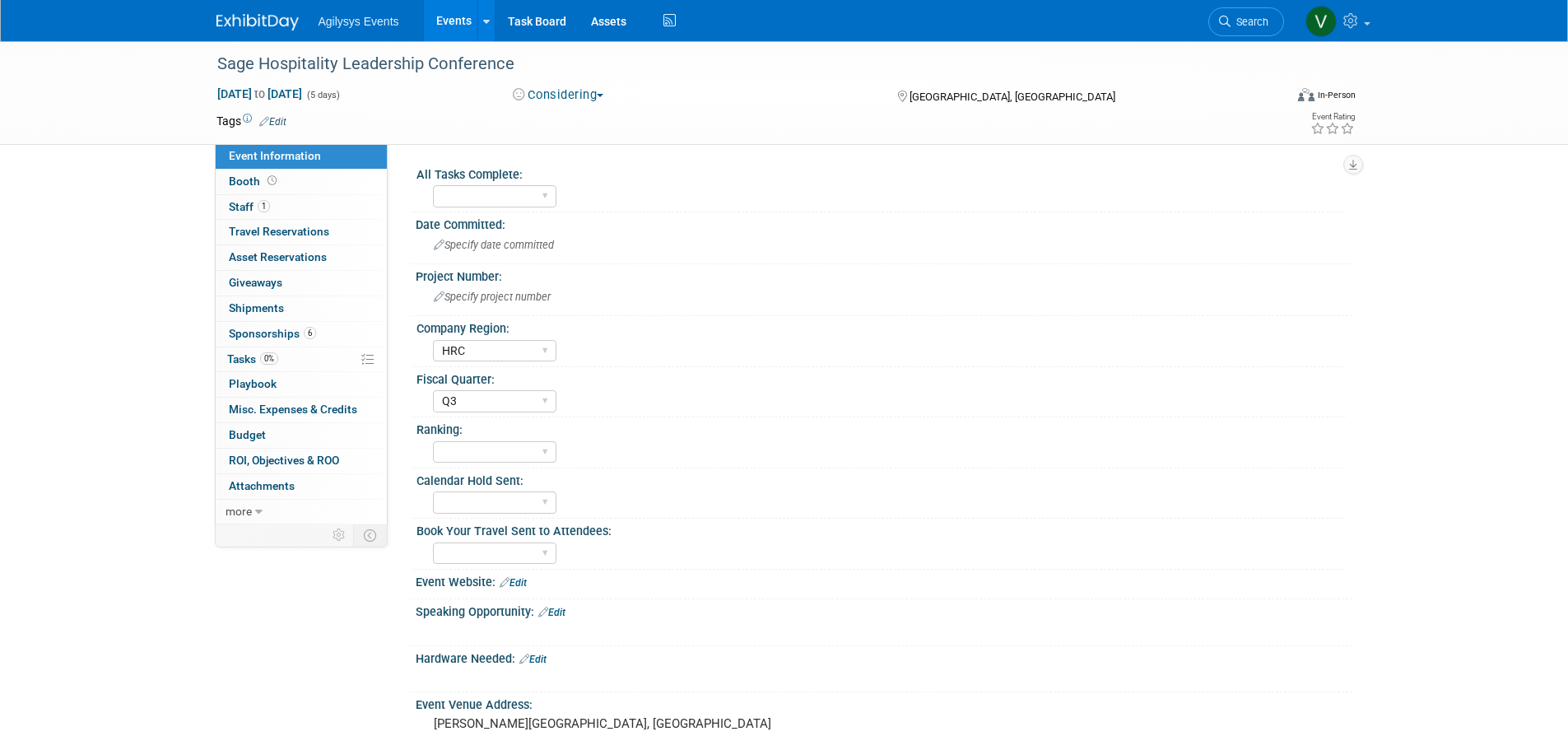
select select "HRC"
select select "Q3"
click at [275, 342] on link "6 Sponsorships 6" at bounding box center [301, 334] width 171 height 25
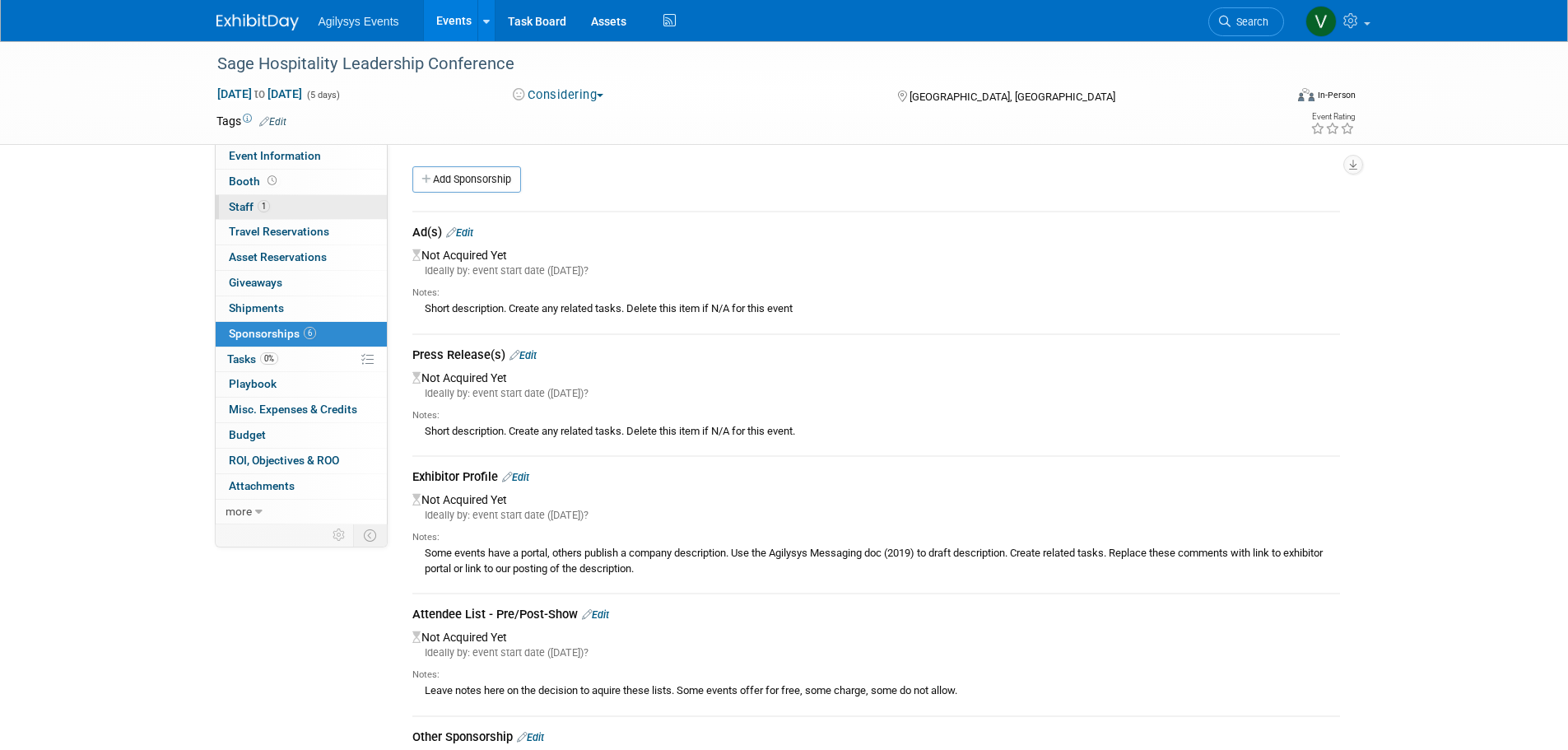
click at [275, 202] on link "1 Staff 1" at bounding box center [301, 208] width 171 height 25
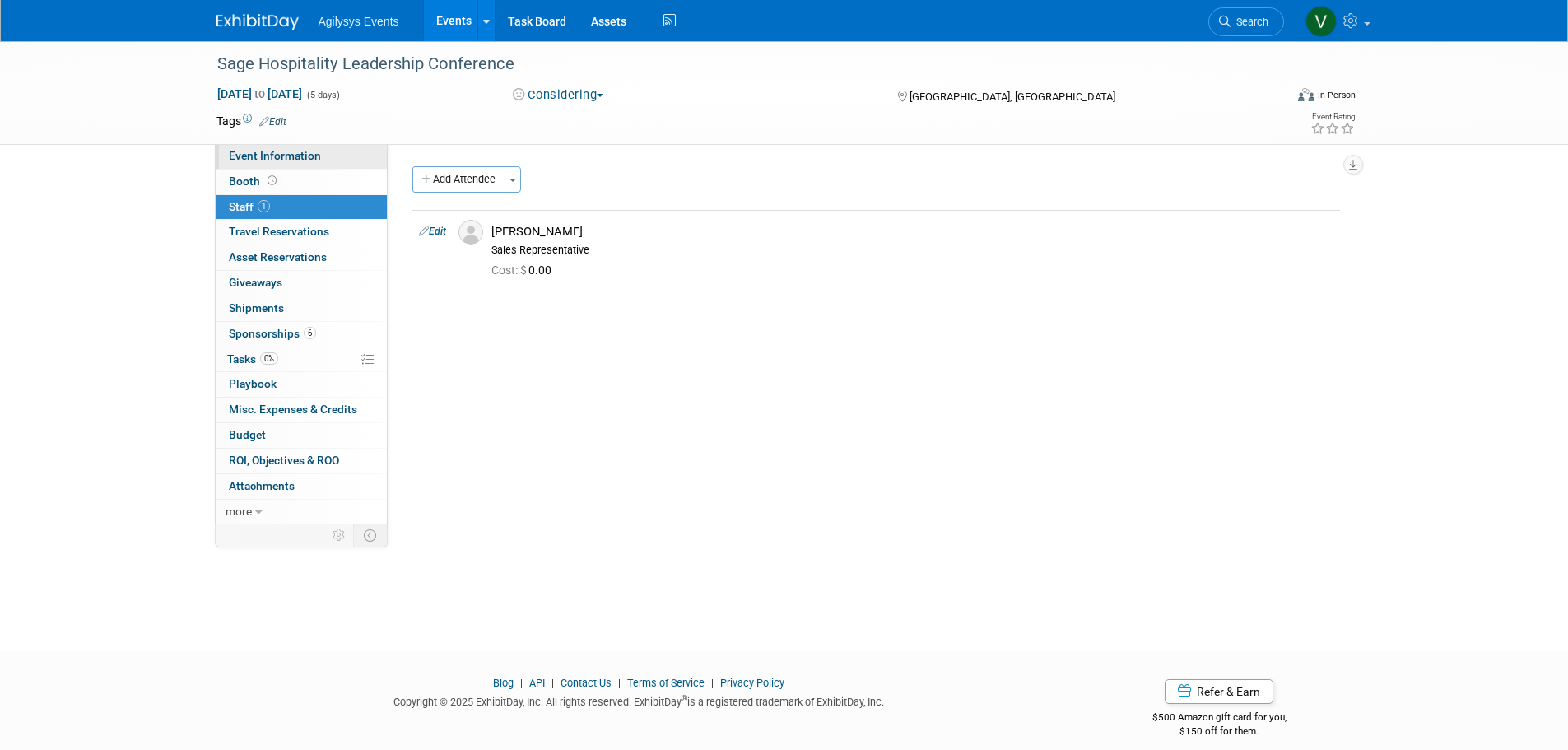
click at [270, 157] on span "Event Information" at bounding box center [275, 155] width 92 height 13
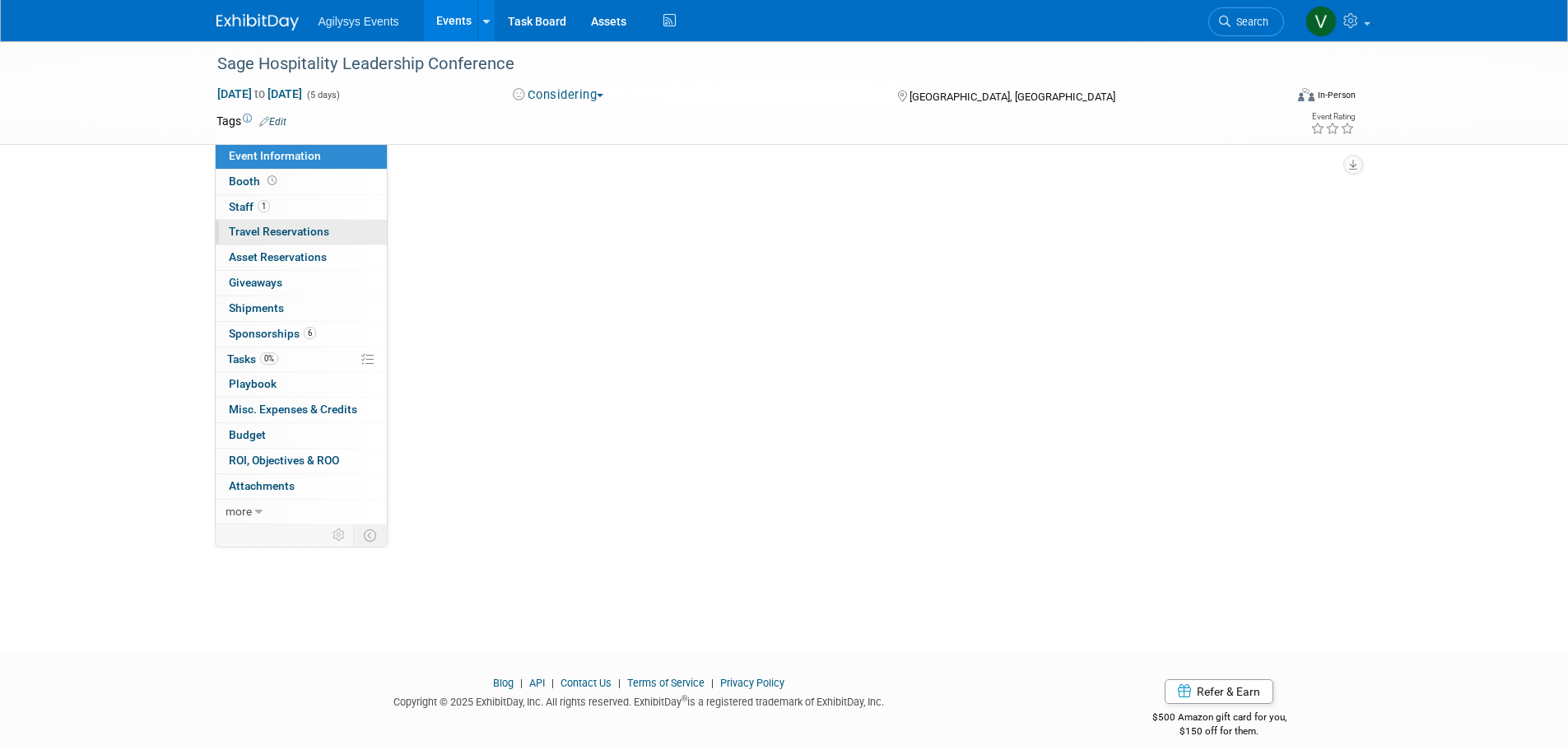
select select "HRC"
select select "Q3"
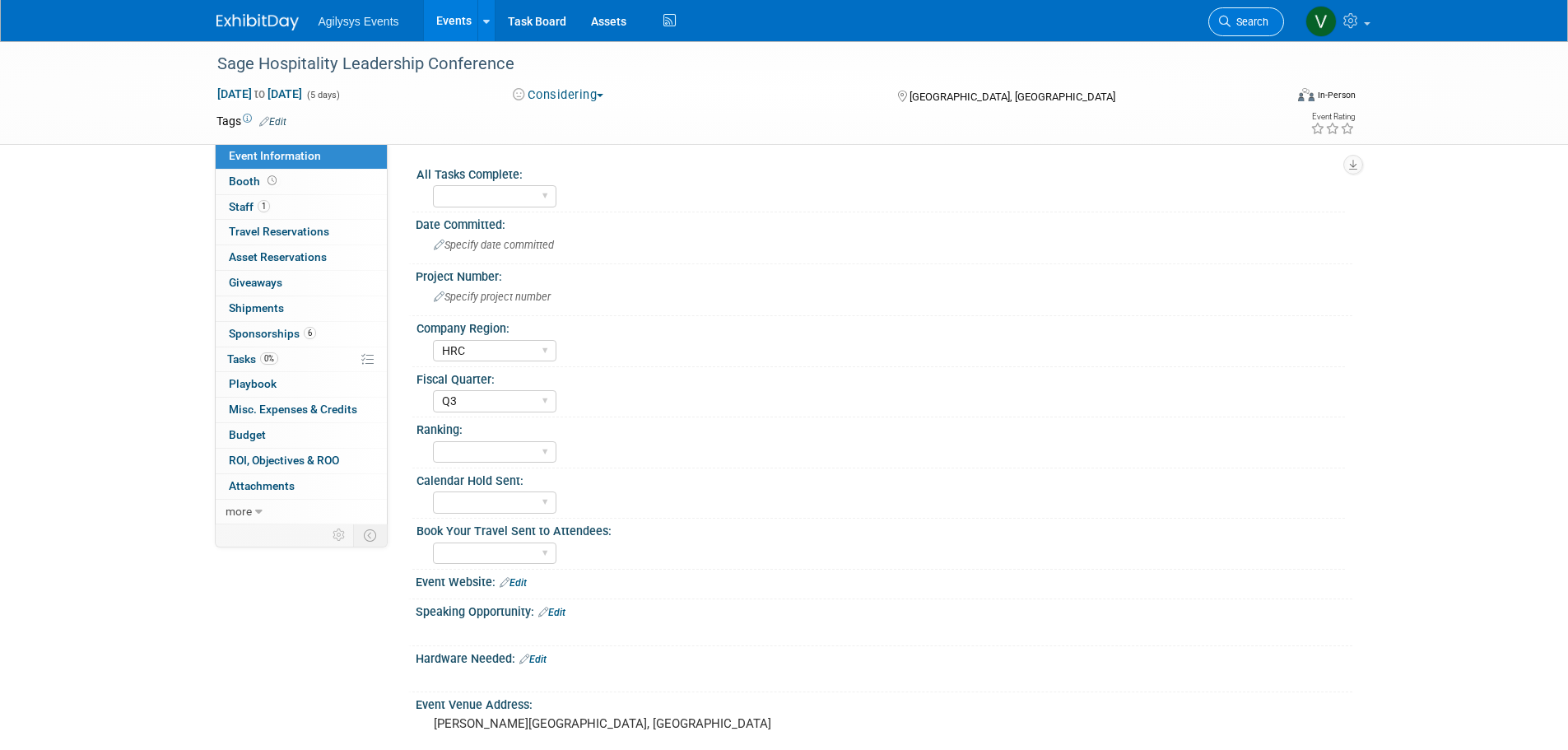
click at [1231, 20] on span "Search" at bounding box center [1250, 21] width 38 height 12
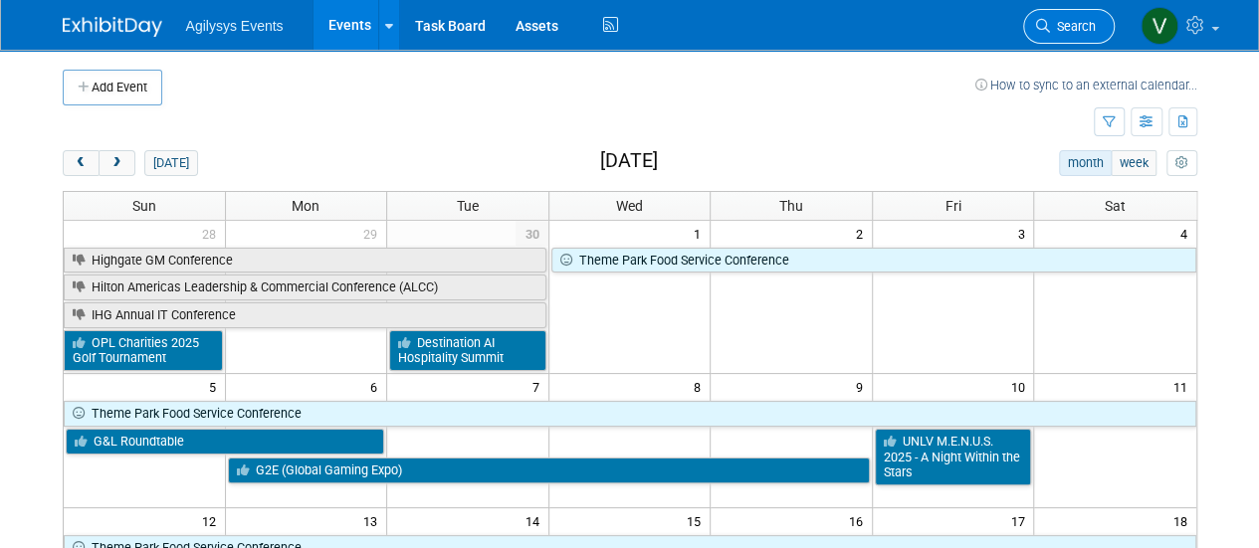
click at [1057, 39] on link "Search" at bounding box center [1069, 26] width 92 height 35
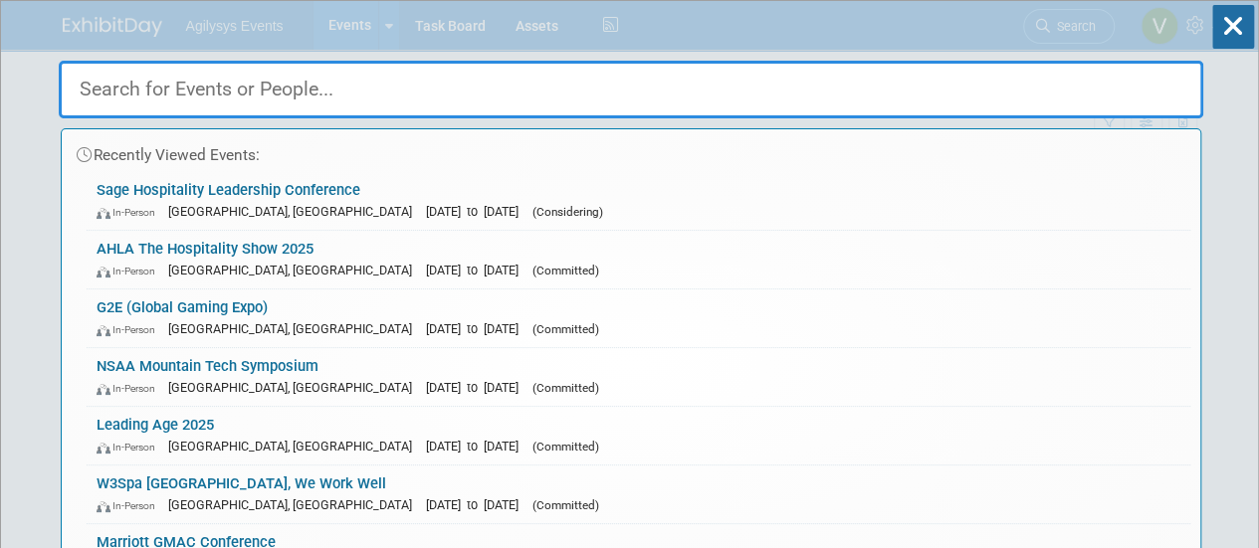
paste input "SLEC"
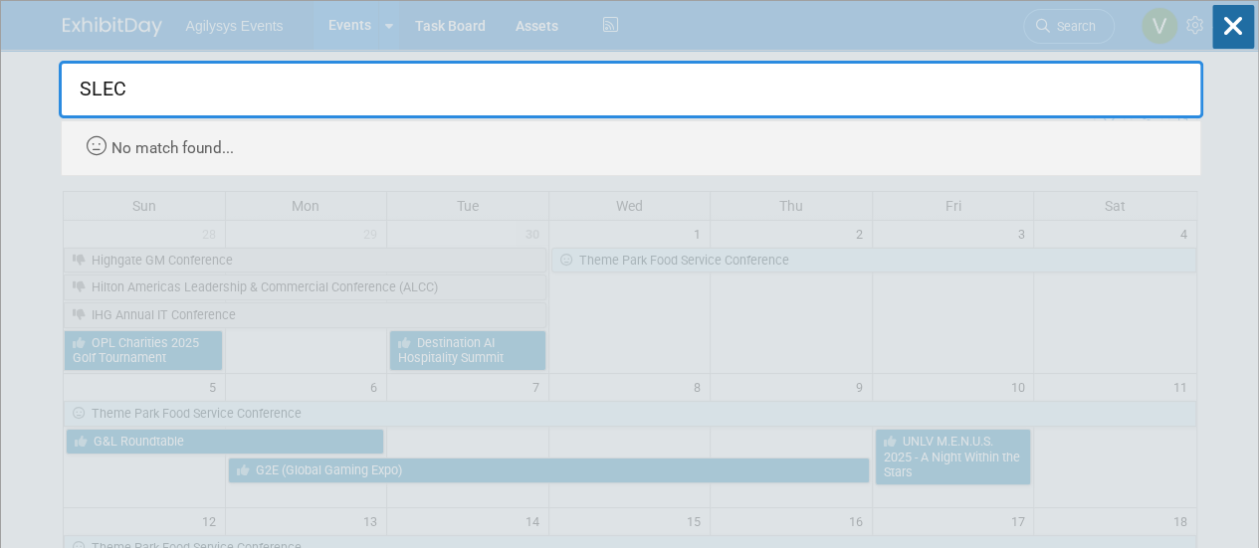
drag, startPoint x: 170, startPoint y: 91, endPoint x: 77, endPoint y: 87, distance: 93.6
click at [77, 87] on input "SLEC" at bounding box center [631, 90] width 1144 height 58
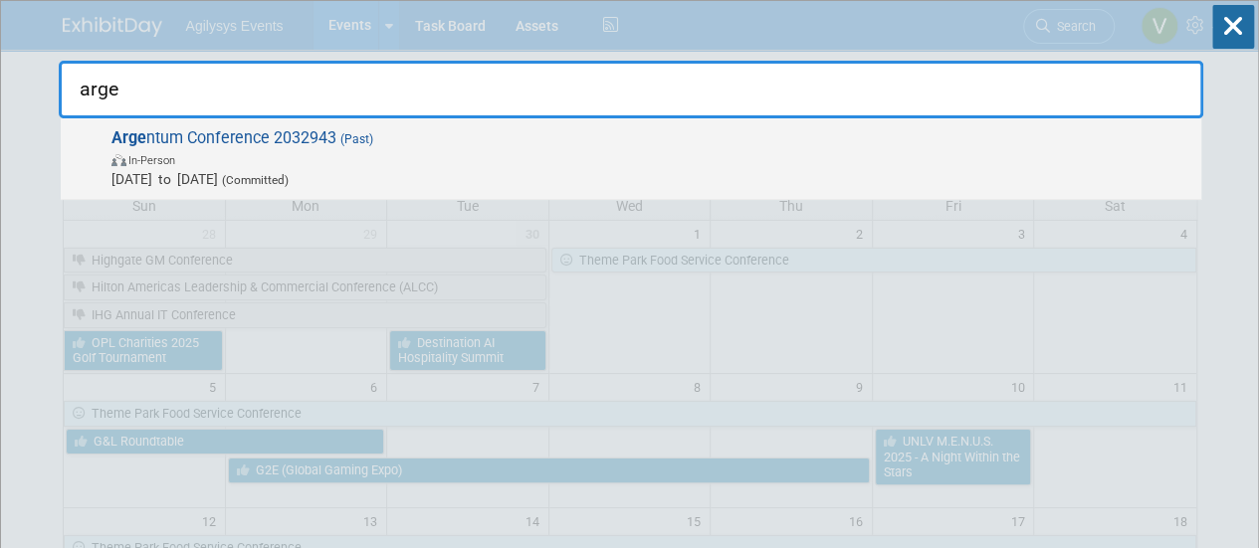
type input "arge"
click at [315, 135] on span "Arge ntum Conference 2032943 (Past) In-Person [DATE] to [DATE] (Committed)" at bounding box center [648, 158] width 1086 height 61
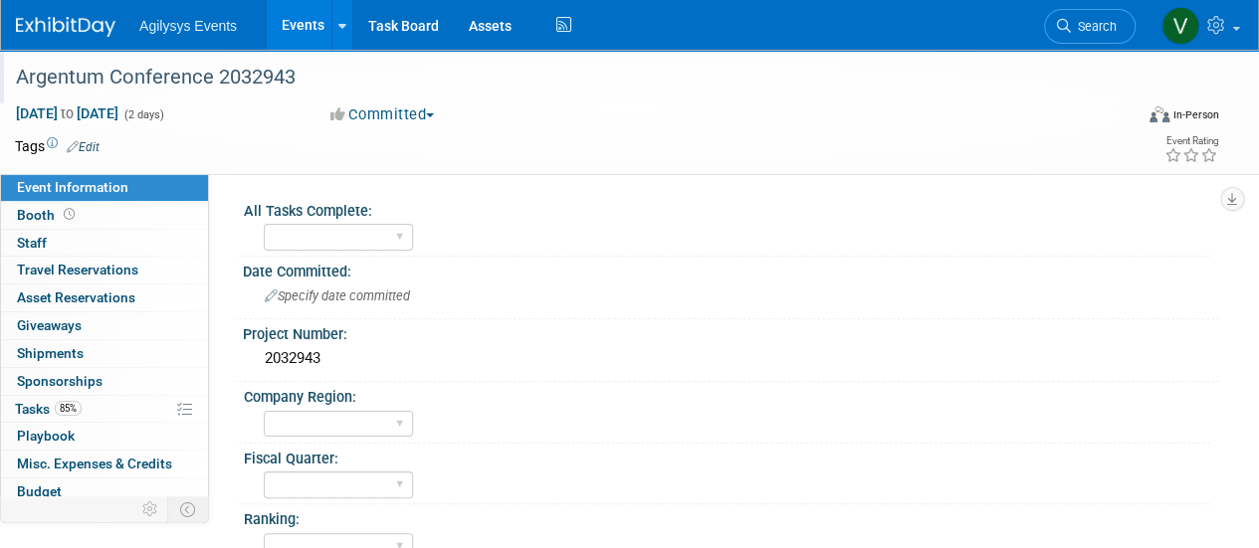
drag, startPoint x: 197, startPoint y: 83, endPoint x: 102, endPoint y: 79, distance: 94.6
click at [0, 82] on html "Agilysys Events Events Add Event Bulk Upload Events Shareable Event Boards Rece…" at bounding box center [629, 274] width 1259 height 548
click at [255, 69] on div "Argentum Conference 2032943" at bounding box center [563, 78] width 1108 height 36
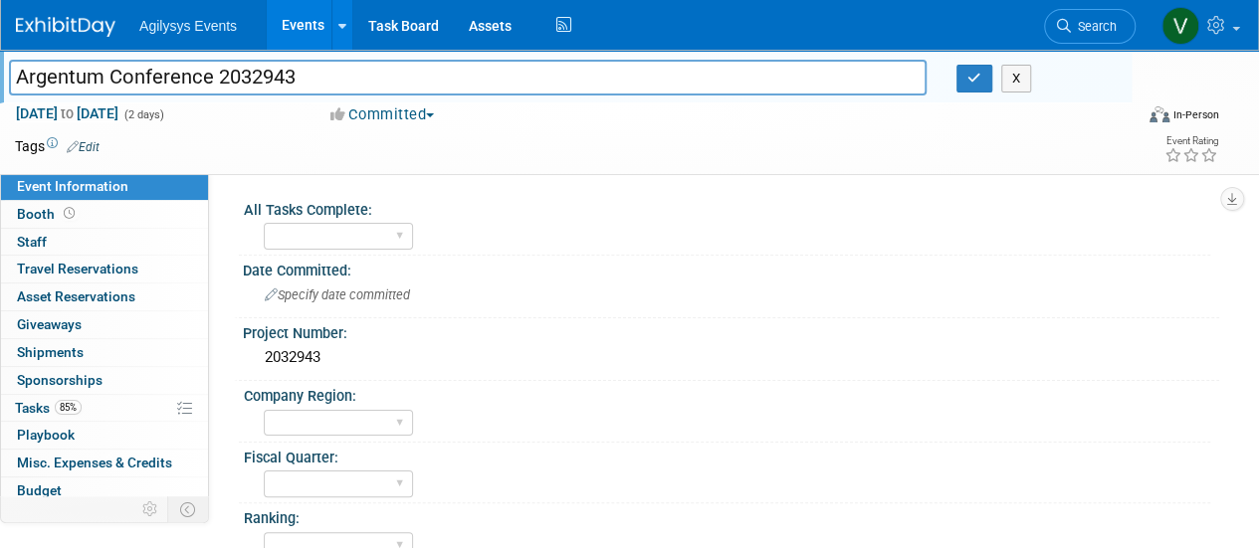
drag, startPoint x: 255, startPoint y: 69, endPoint x: -13, endPoint y: 74, distance: 267.7
click at [0, 74] on html "Agilysys Events Events Add Event Bulk Upload Events Shareable Event Boards Rece…" at bounding box center [629, 274] width 1259 height 548
click at [792, 296] on div "Specify date committed" at bounding box center [731, 295] width 946 height 31
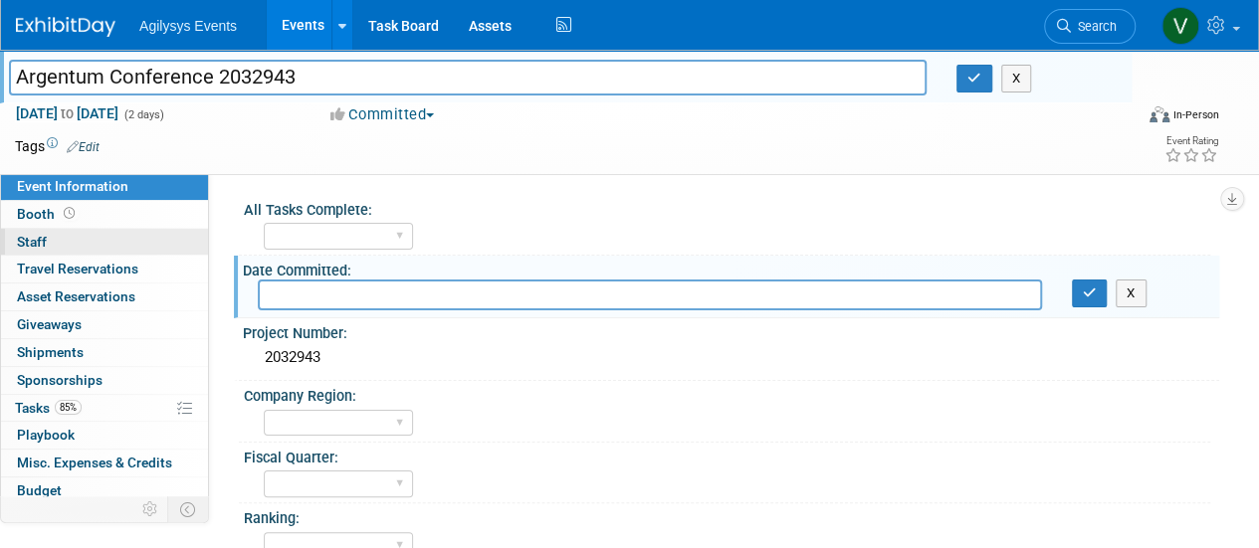
click at [53, 240] on link "0 Staff 0" at bounding box center [104, 242] width 207 height 27
